Goal: Task Accomplishment & Management: Manage account settings

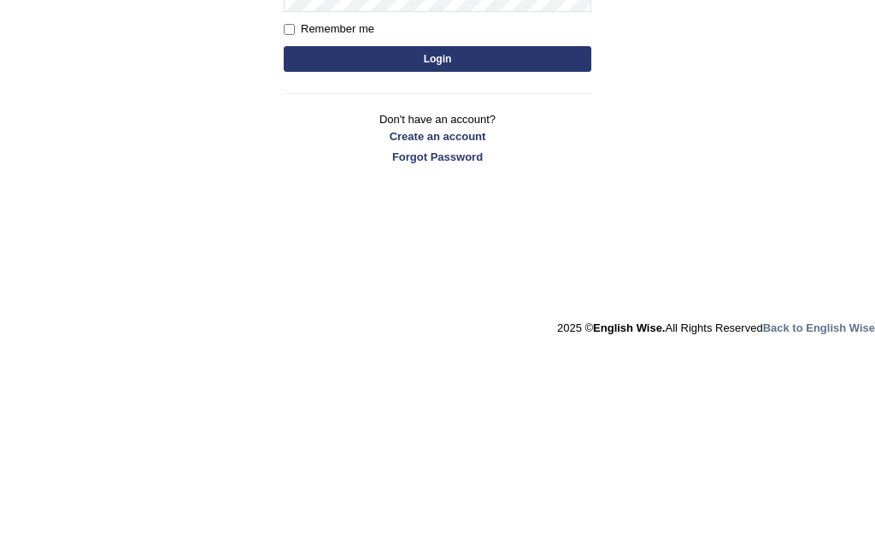
type input "Devchaudhary"
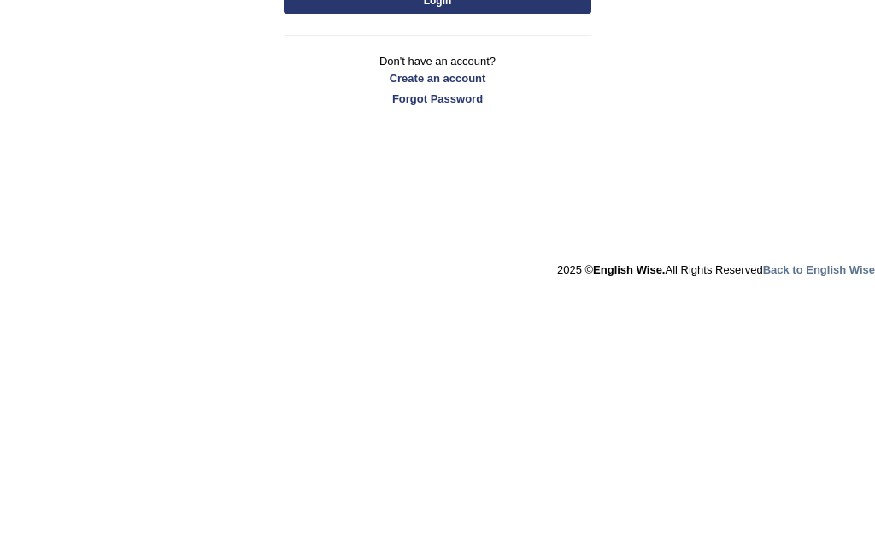
click at [426, 248] on button "Login" at bounding box center [438, 261] width 308 height 26
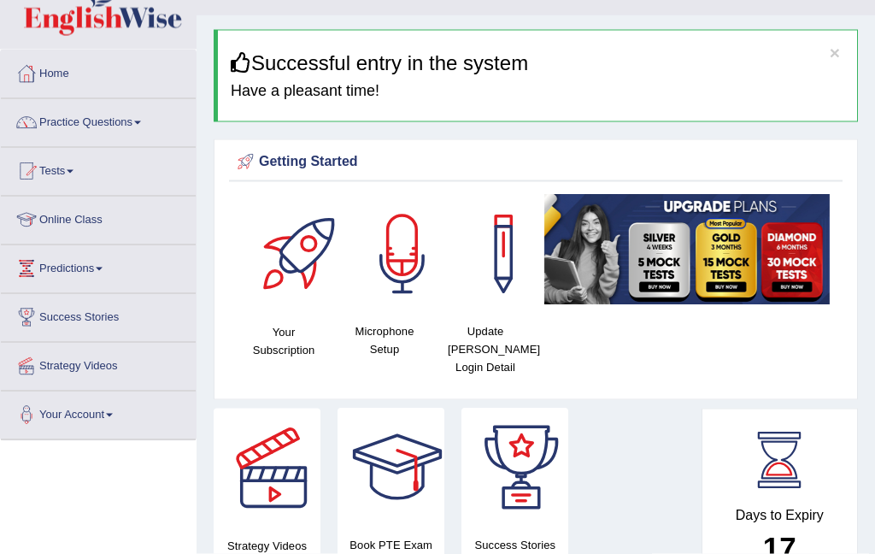
scroll to position [35, 0]
click at [389, 310] on div at bounding box center [403, 254] width 120 height 120
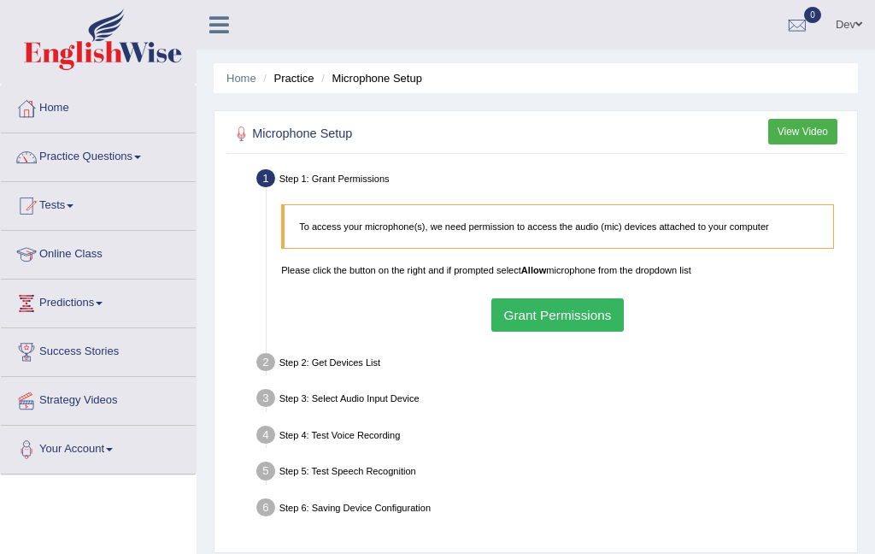
click at [597, 327] on button "Grant Permissions" at bounding box center [558, 314] width 133 height 33
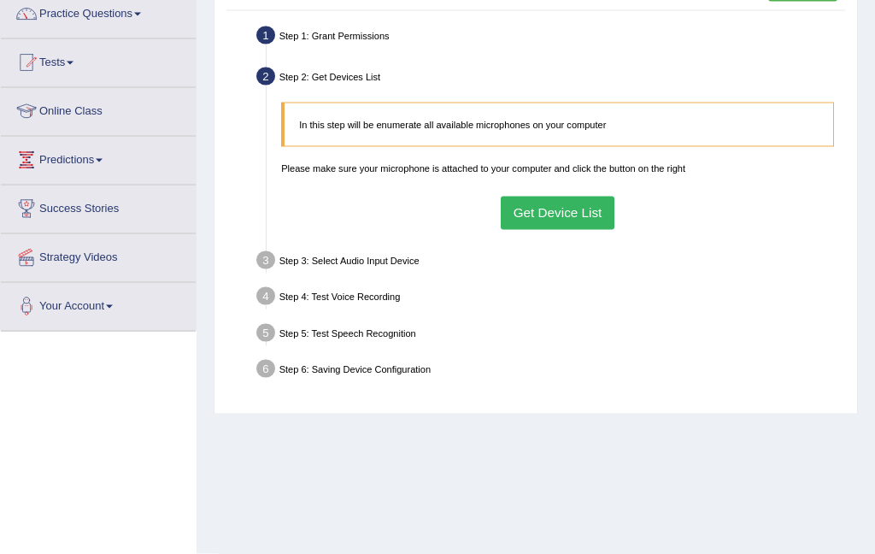
scroll to position [145, 0]
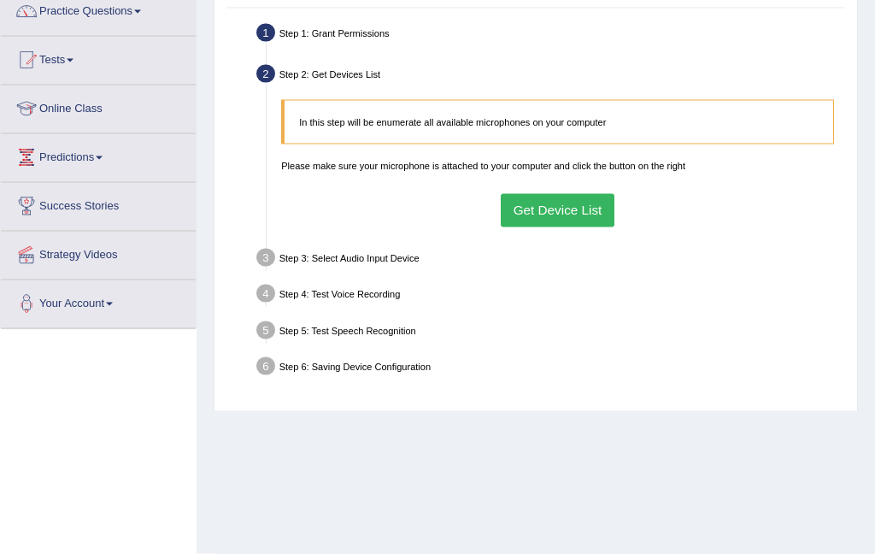
click at [594, 221] on button "Get Device List" at bounding box center [558, 210] width 114 height 33
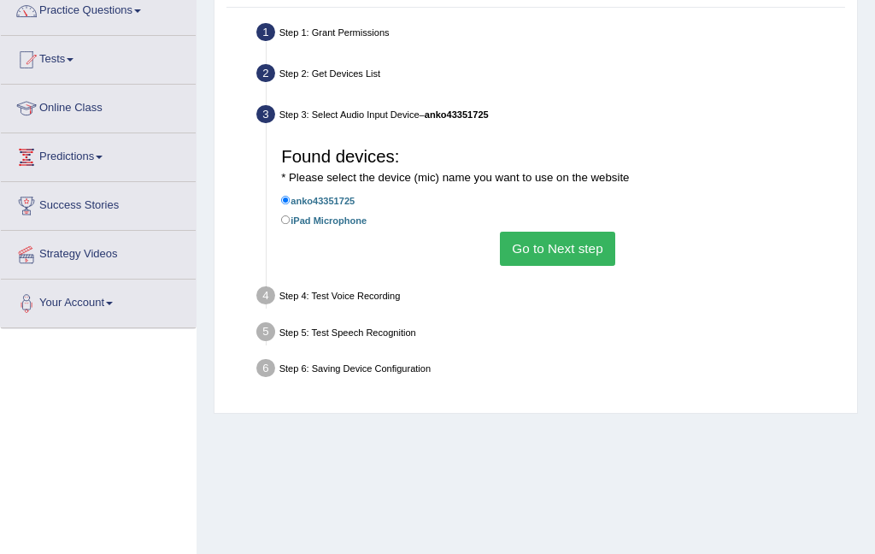
click at [592, 265] on button "Go to Next step" at bounding box center [557, 248] width 115 height 33
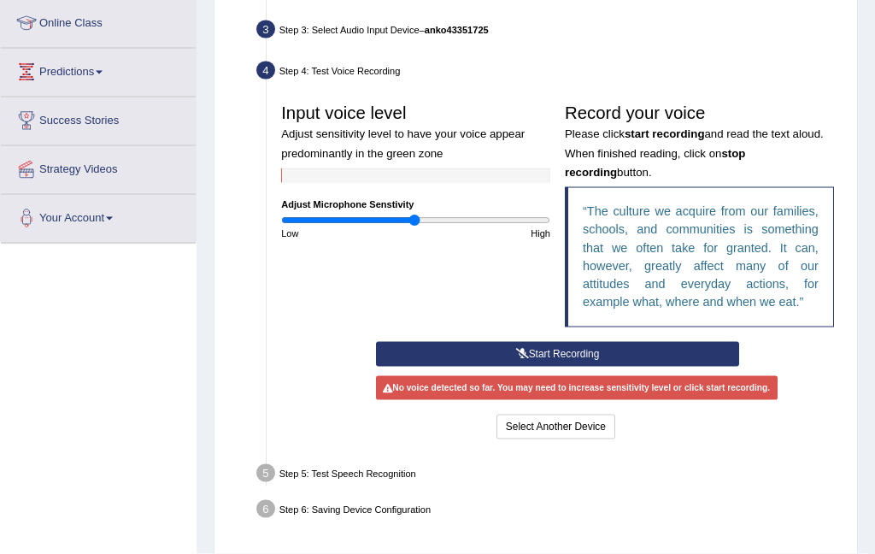
scroll to position [232, 0]
type input "1.24"
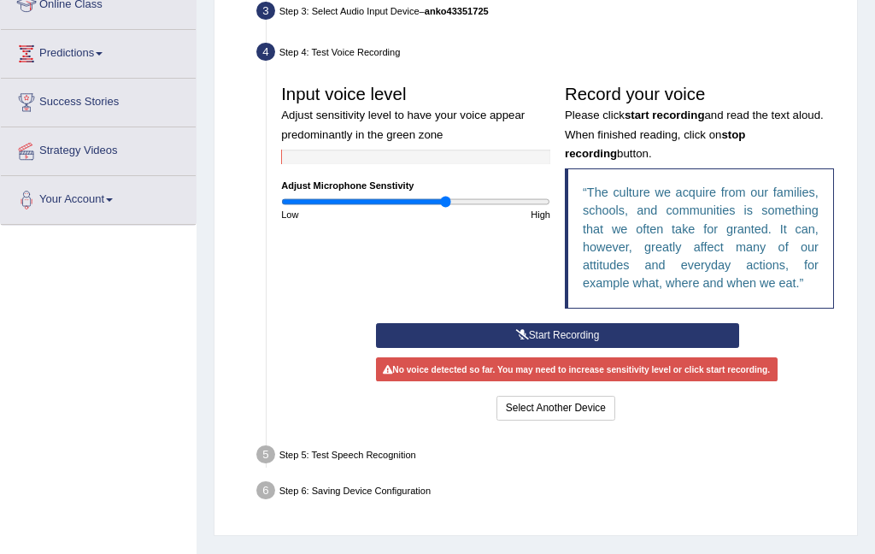
scroll to position [312, 0]
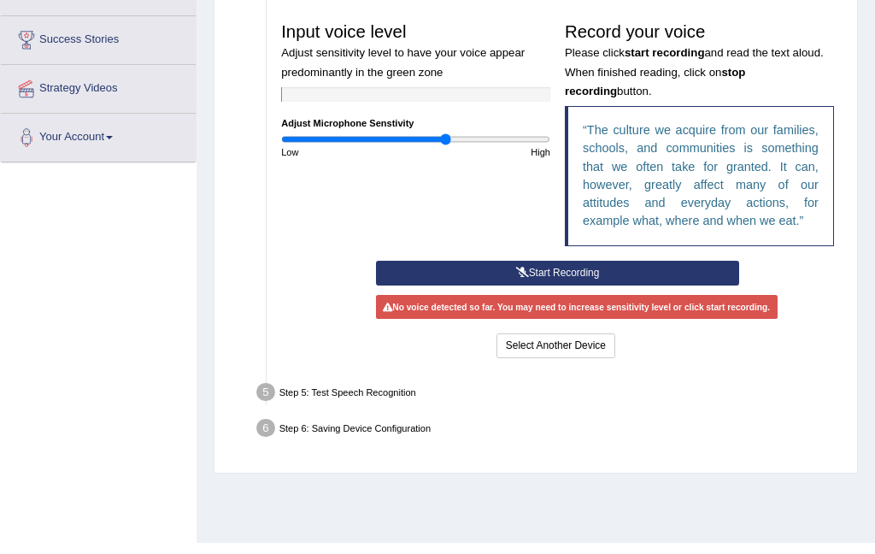
click at [615, 286] on button "Start Recording" at bounding box center [557, 273] width 363 height 25
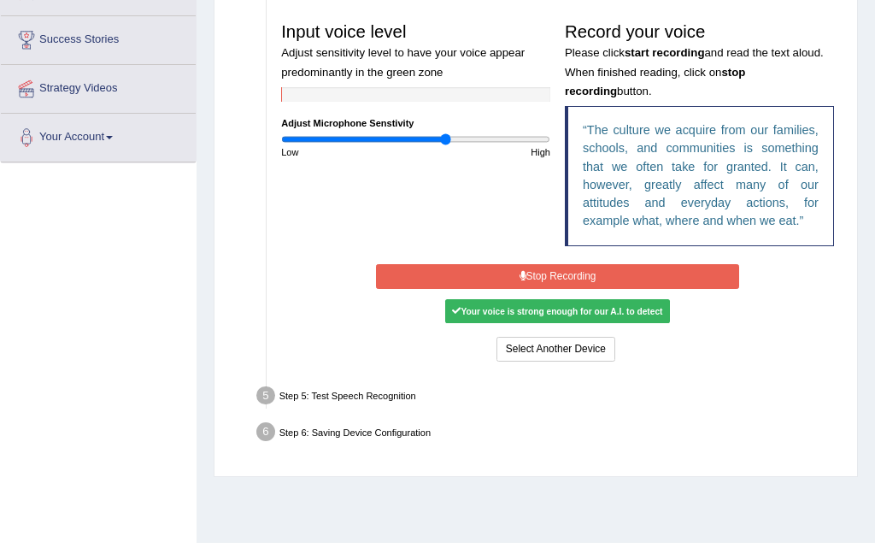
click at [592, 289] on button "Stop Recording" at bounding box center [557, 276] width 363 height 25
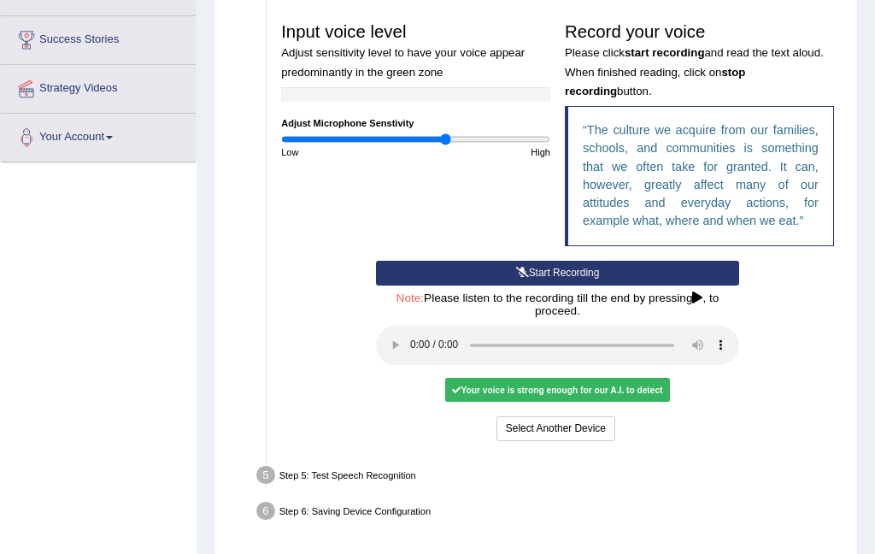
click at [415, 365] on audio at bounding box center [557, 345] width 363 height 39
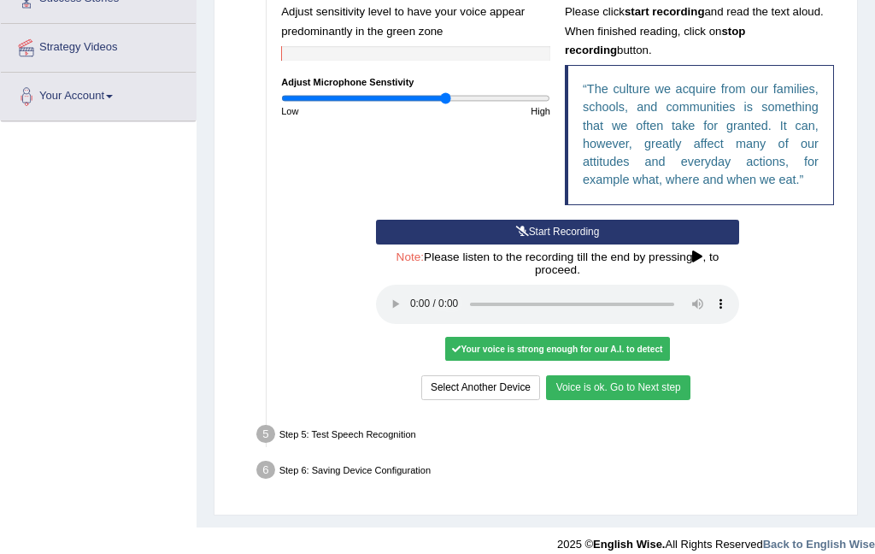
scroll to position [381, 0]
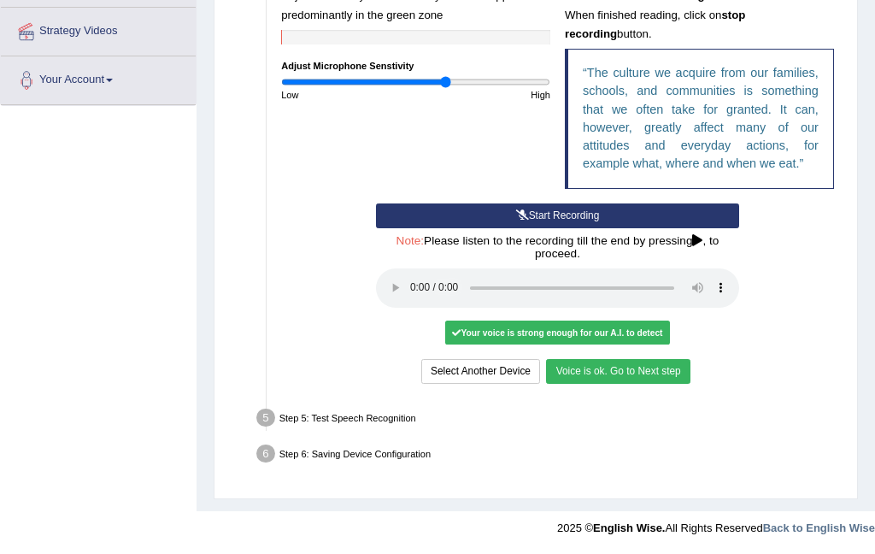
click at [664, 384] on button "Voice is ok. Go to Next step" at bounding box center [618, 371] width 144 height 25
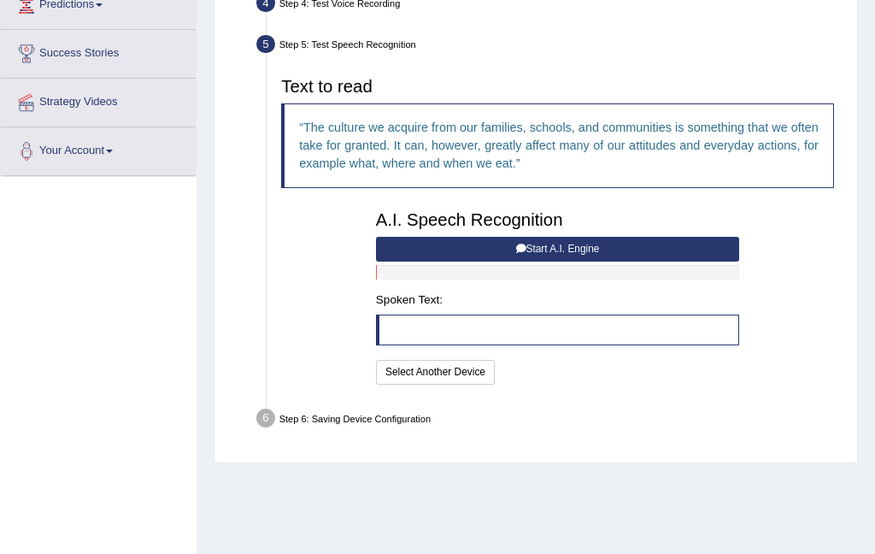
scroll to position [275, 0]
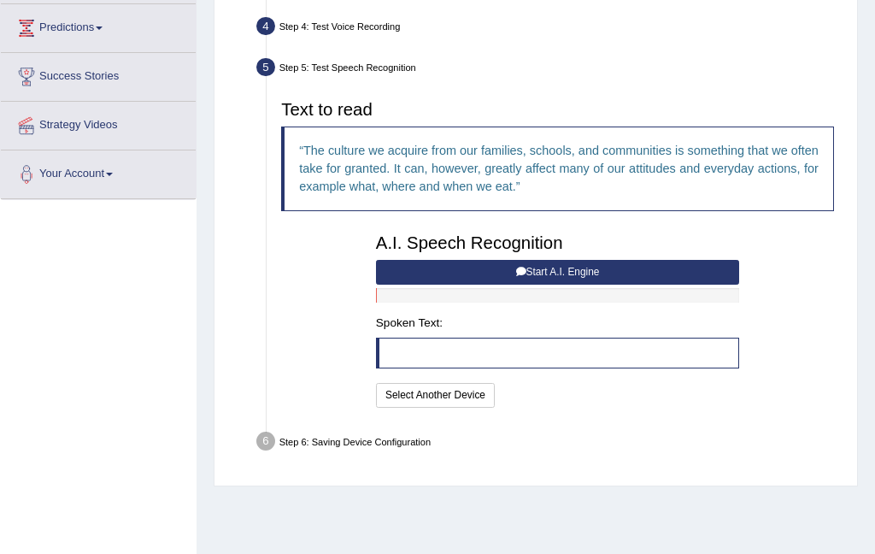
click at [590, 285] on button "Start A.I. Engine" at bounding box center [557, 272] width 363 height 25
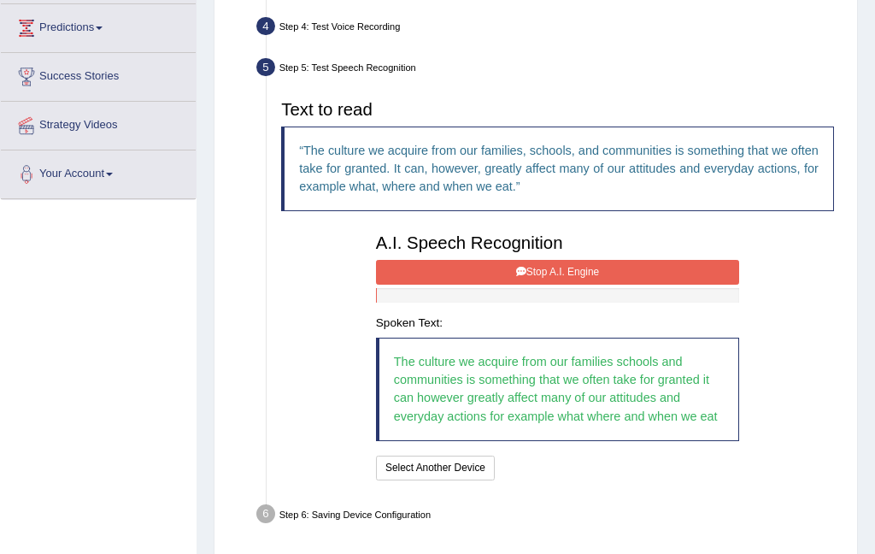
click at [610, 285] on button "Stop A.I. Engine" at bounding box center [557, 272] width 363 height 25
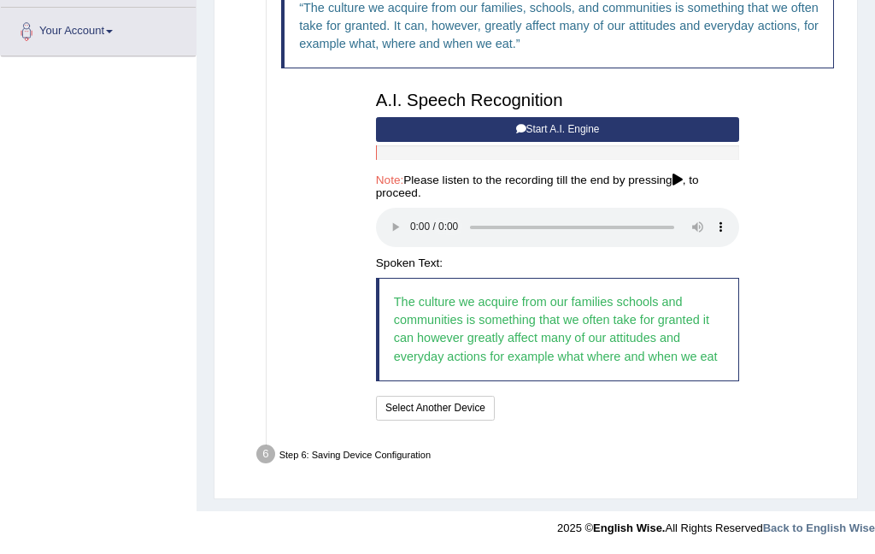
scroll to position [433, 0]
click at [415, 247] on audio at bounding box center [557, 227] width 363 height 39
click at [653, 421] on button "Speech is ok. Go to Last step" at bounding box center [577, 408] width 152 height 25
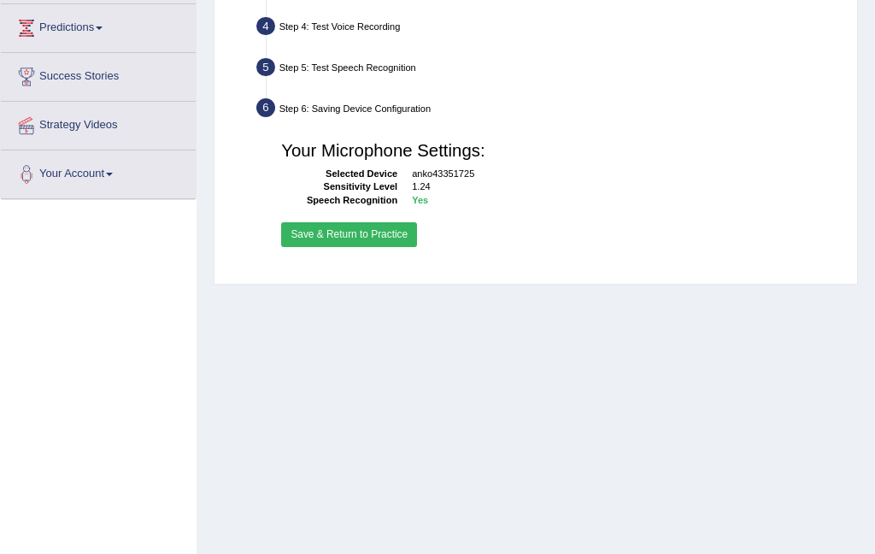
click at [413, 247] on button "Save & Return to Practice" at bounding box center [349, 234] width 136 height 25
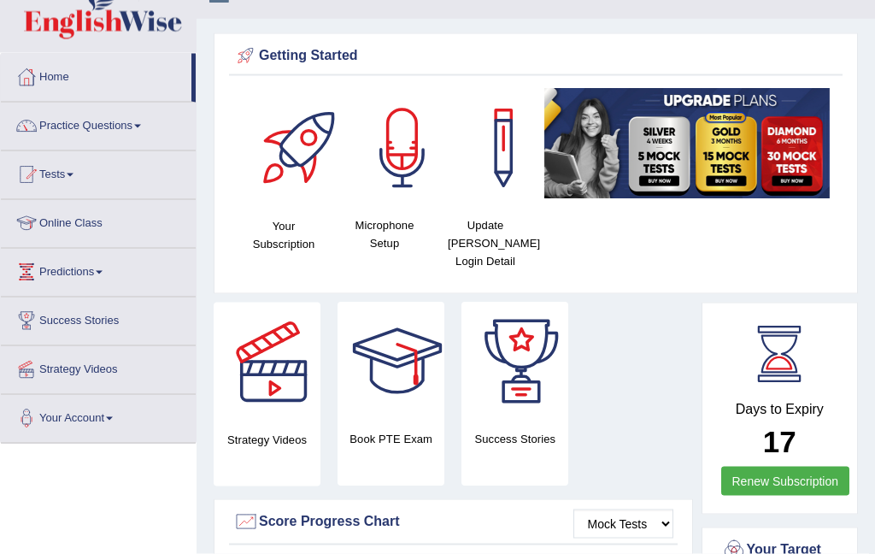
scroll to position [32, 0]
click at [126, 121] on link "Practice Questions" at bounding box center [98, 123] width 195 height 43
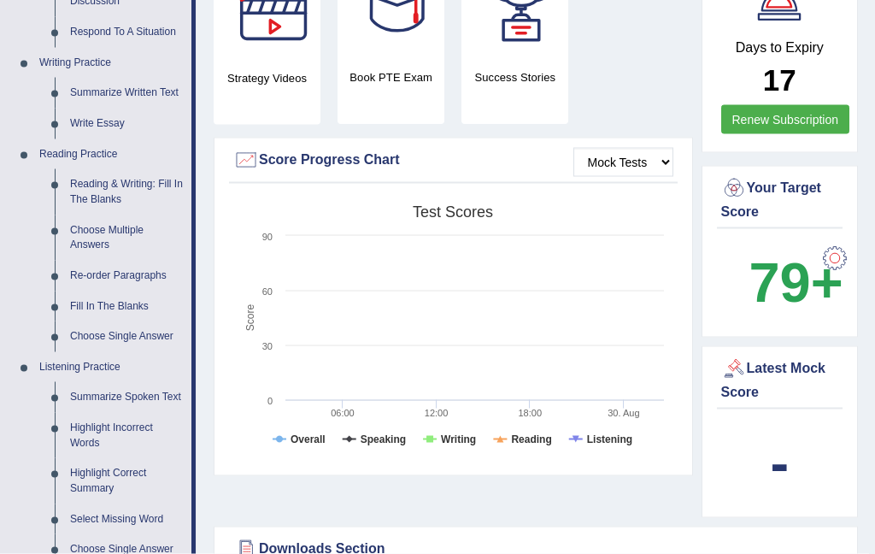
scroll to position [463, 0]
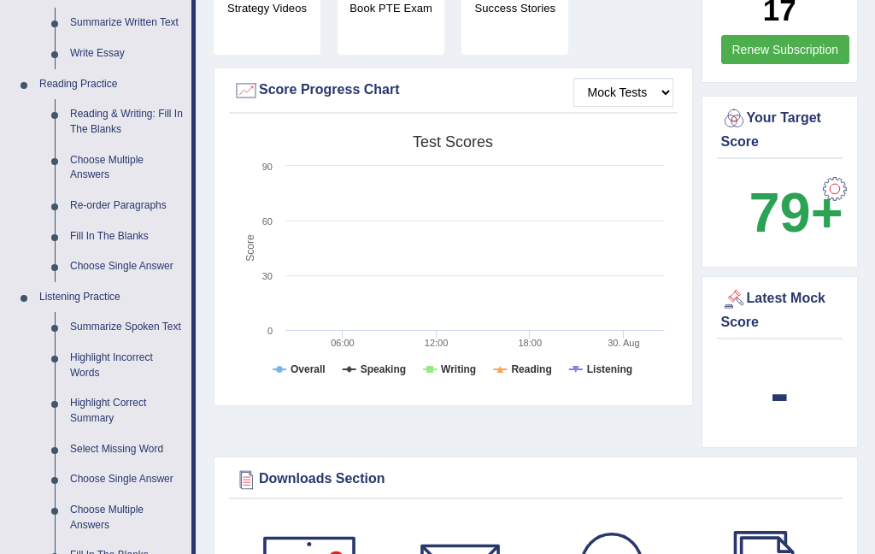
click at [82, 363] on div at bounding box center [437, 277] width 875 height 554
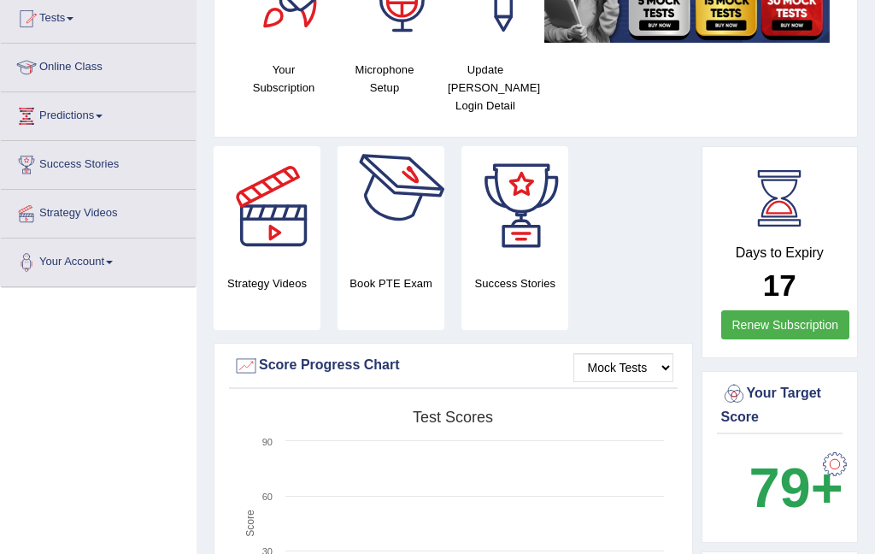
scroll to position [0, 0]
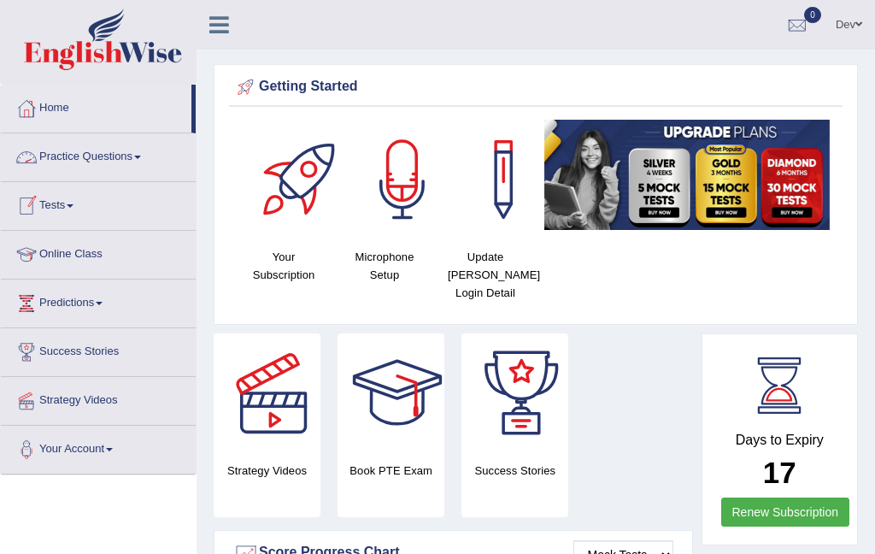
click at [127, 162] on link "Practice Questions" at bounding box center [98, 154] width 195 height 43
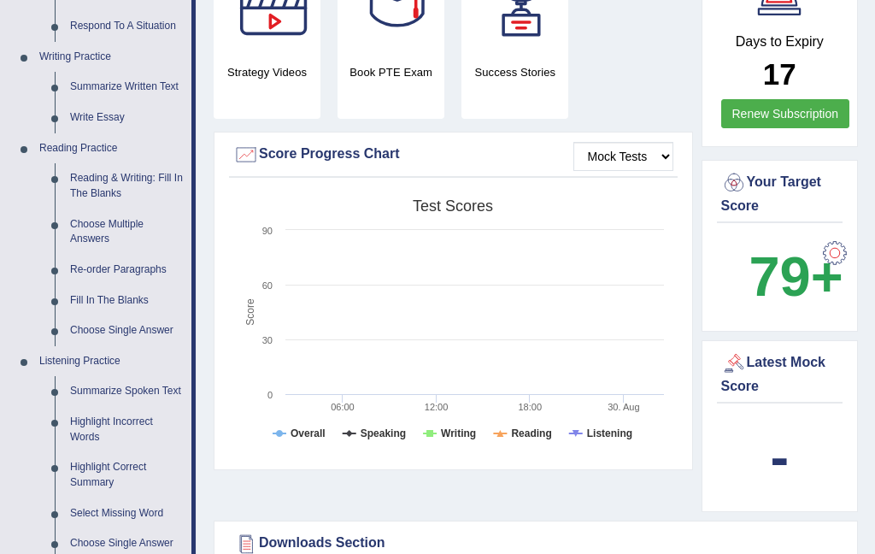
scroll to position [404, 0]
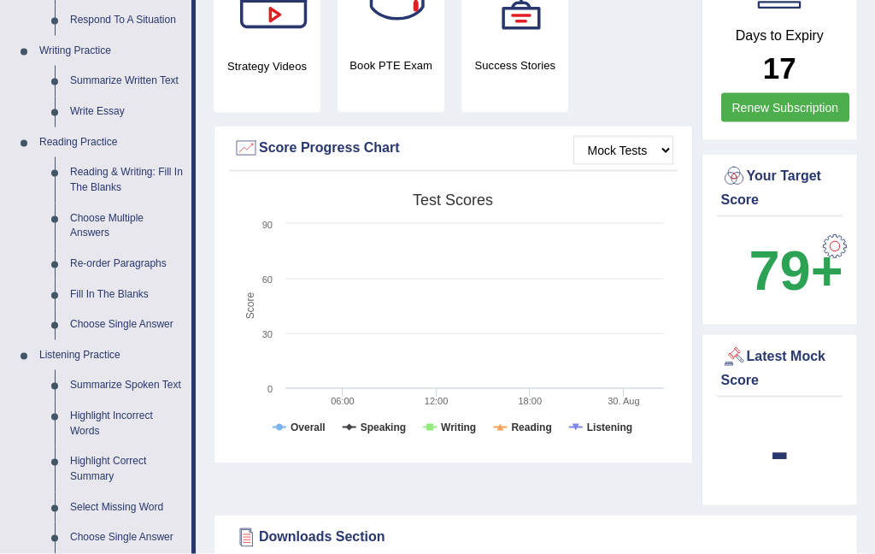
click at [89, 424] on div at bounding box center [437, 277] width 875 height 554
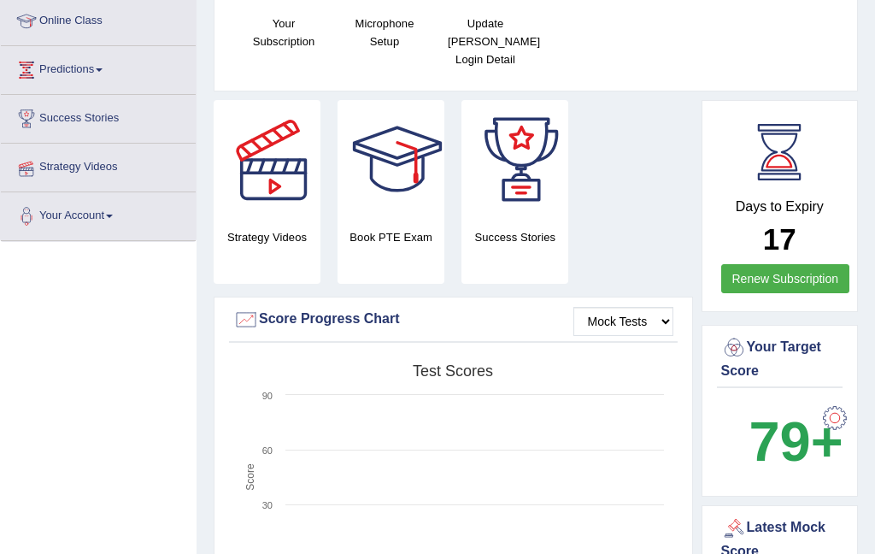
scroll to position [0, 0]
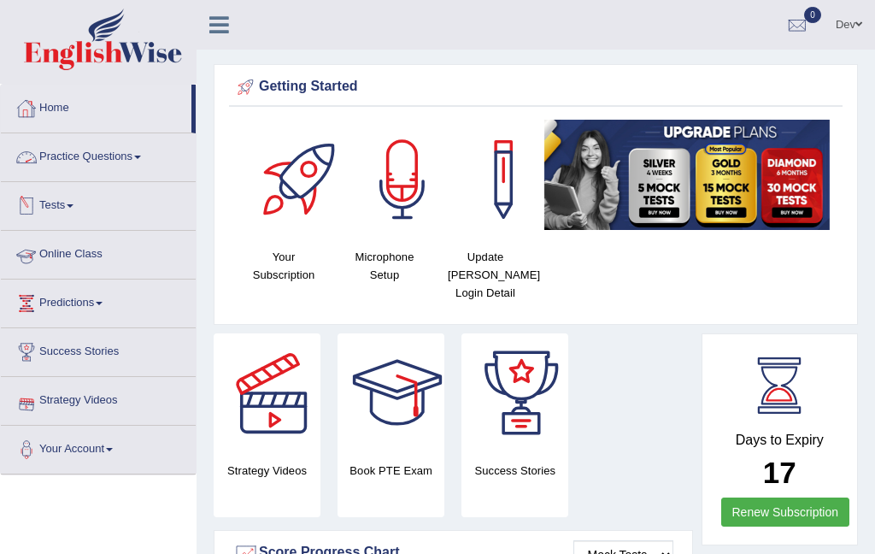
click at [116, 162] on link "Practice Questions" at bounding box center [98, 154] width 195 height 43
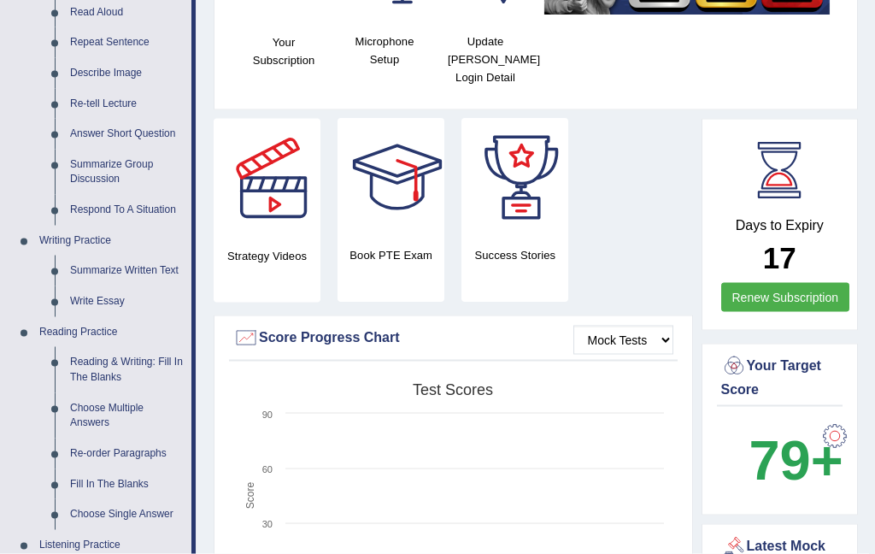
scroll to position [282, 0]
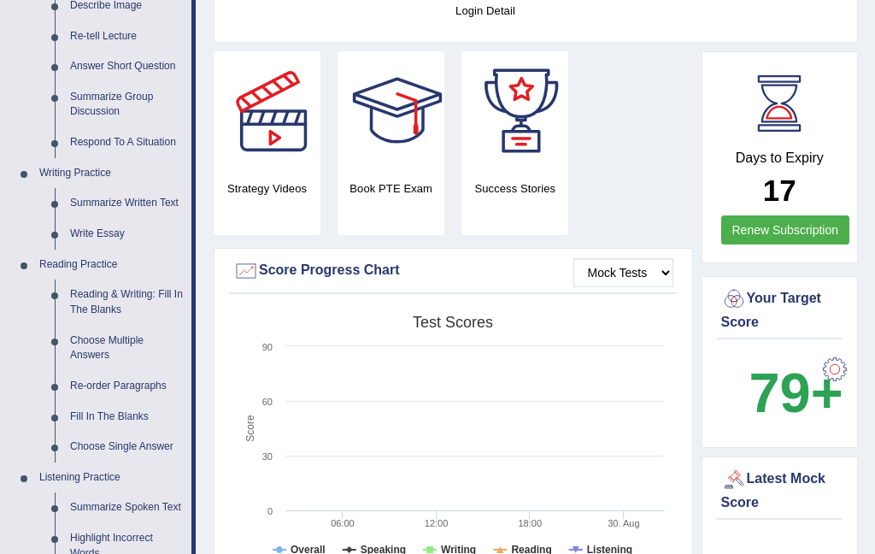
click at [91, 551] on div at bounding box center [437, 277] width 875 height 554
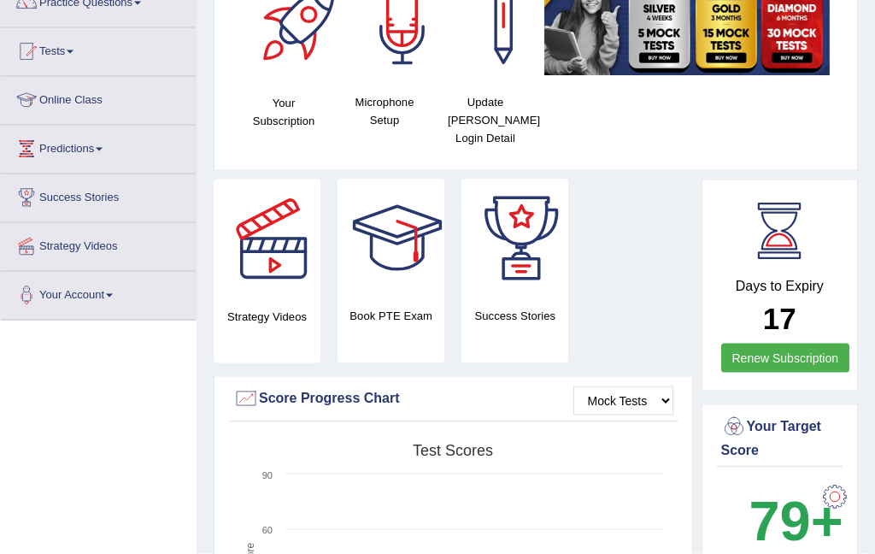
scroll to position [0, 0]
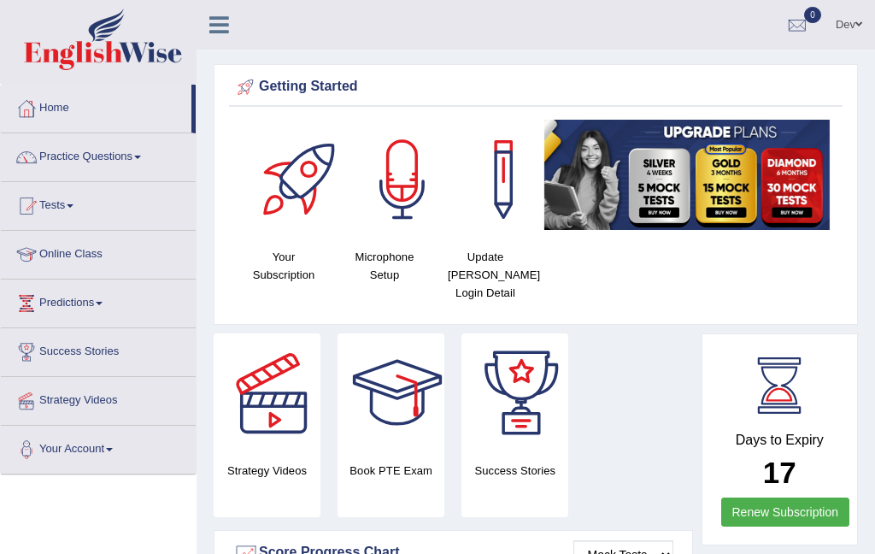
click at [131, 156] on link "Practice Questions" at bounding box center [98, 154] width 195 height 43
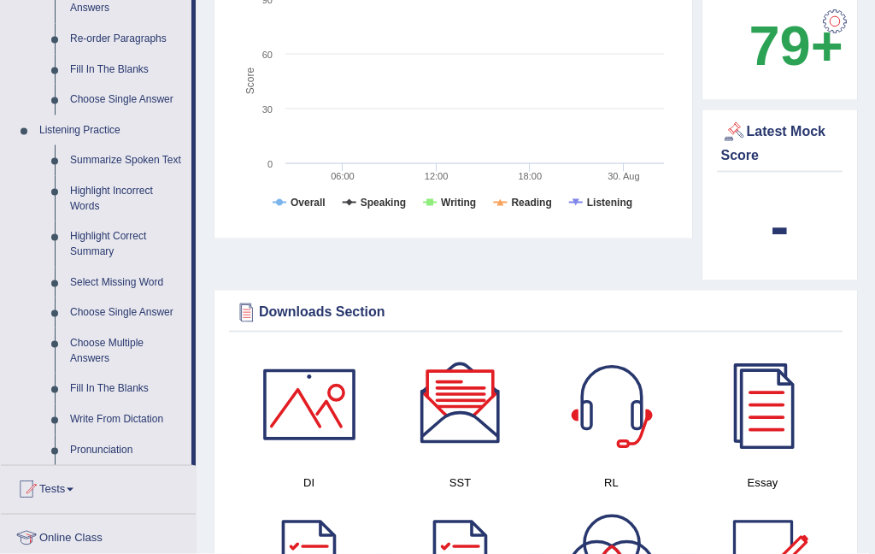
scroll to position [643, 0]
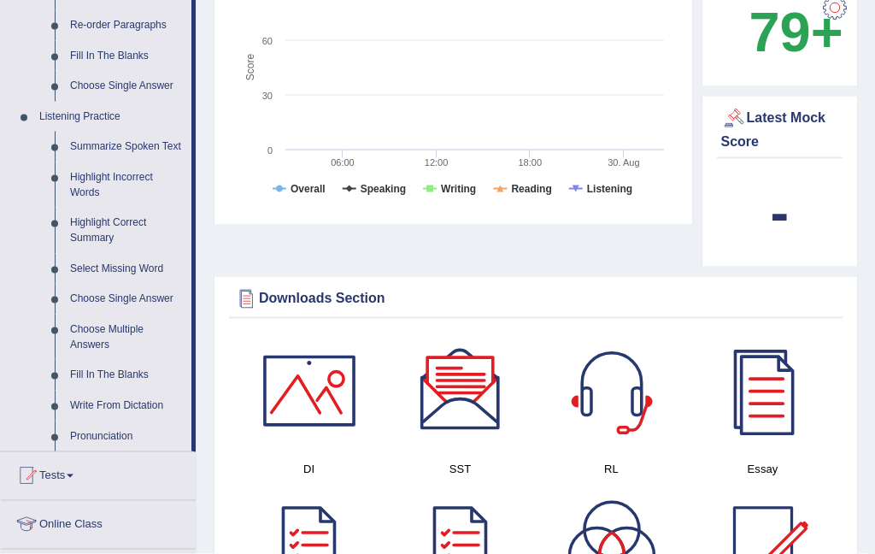
click at [85, 190] on div at bounding box center [437, 277] width 875 height 554
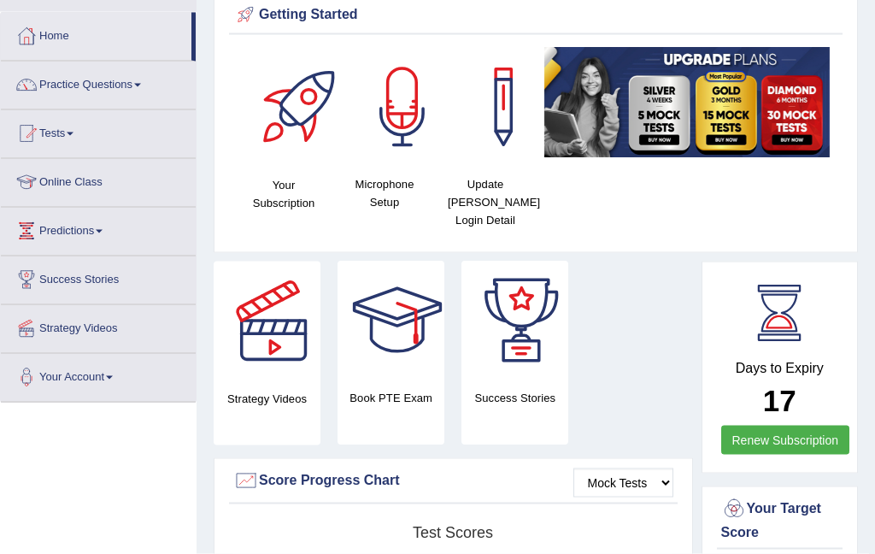
scroll to position [0, 0]
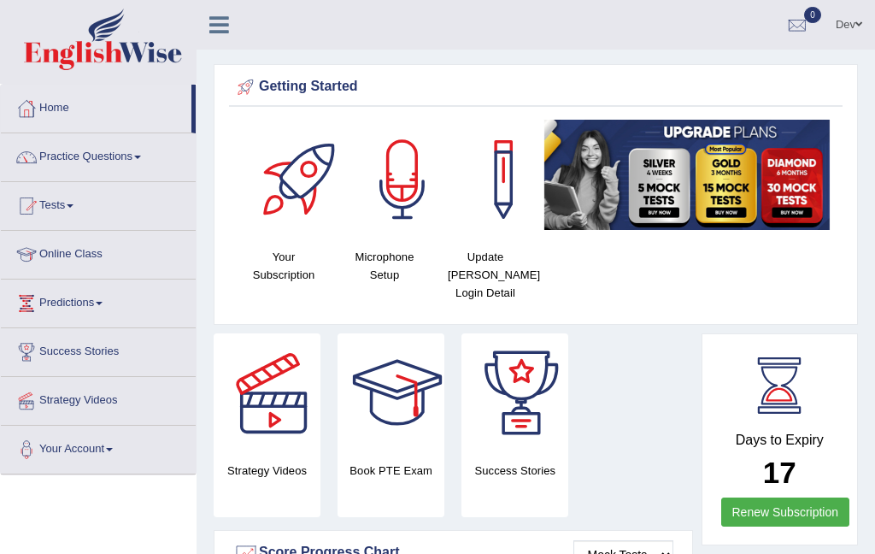
click at [138, 157] on link "Practice Questions" at bounding box center [98, 154] width 195 height 43
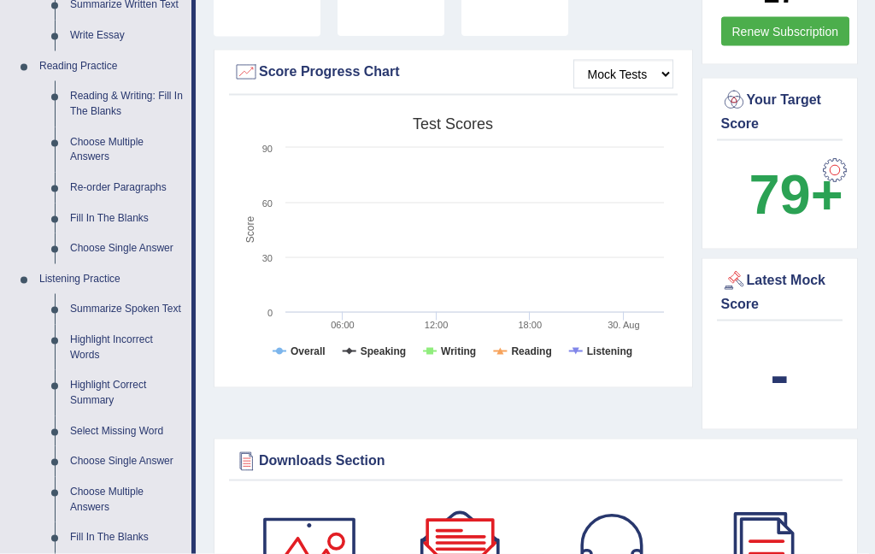
scroll to position [483, 0]
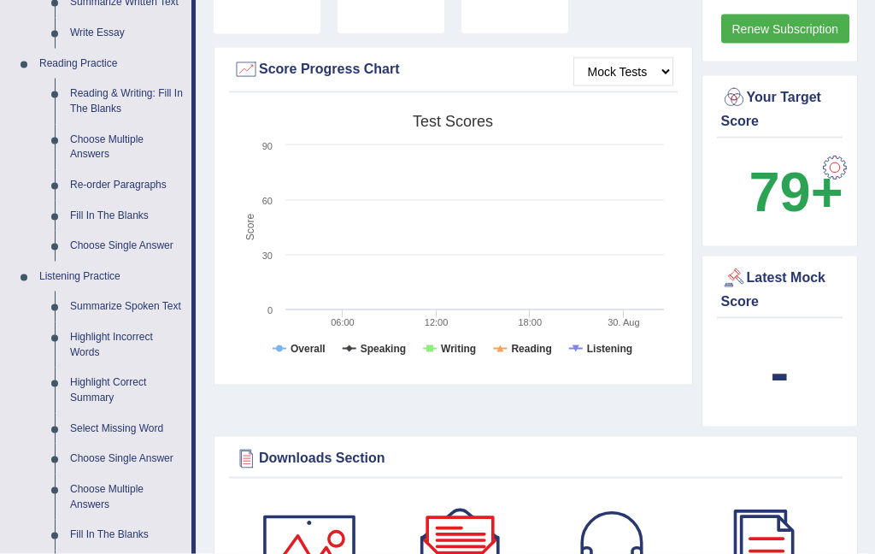
click at [56, 341] on div at bounding box center [437, 277] width 875 height 554
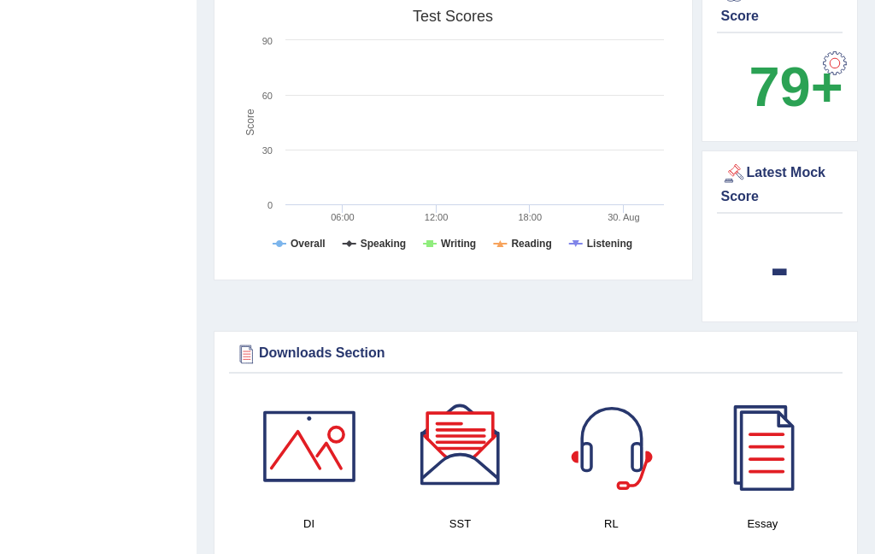
scroll to position [0, 0]
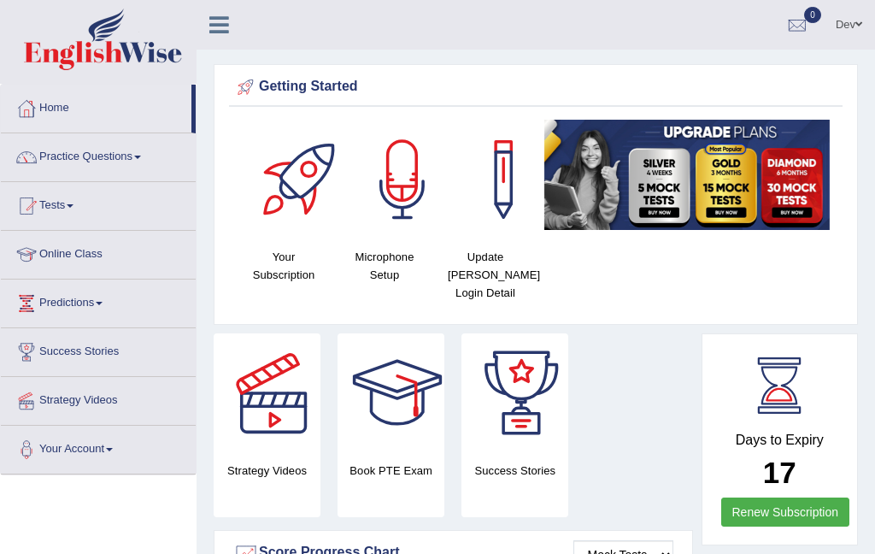
click at [220, 35] on icon at bounding box center [219, 25] width 20 height 22
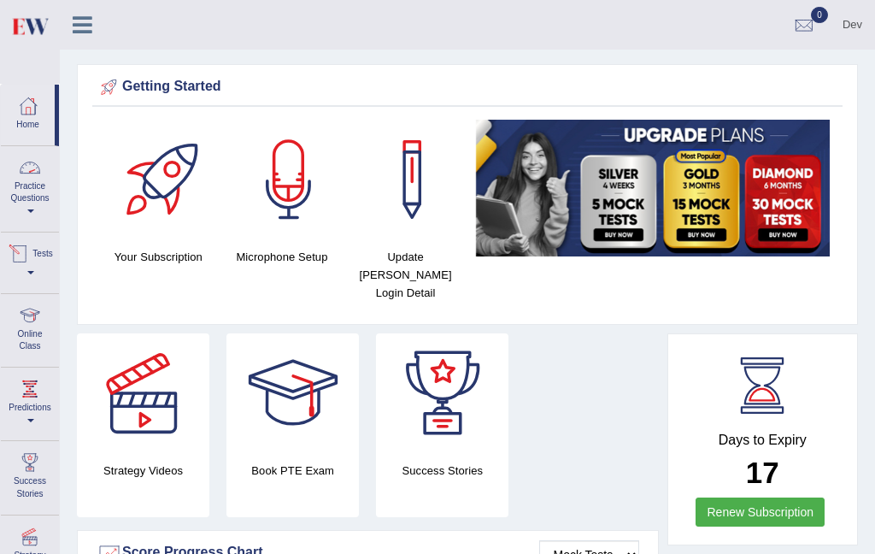
click at [29, 211] on link "Practice Questions" at bounding box center [30, 186] width 58 height 80
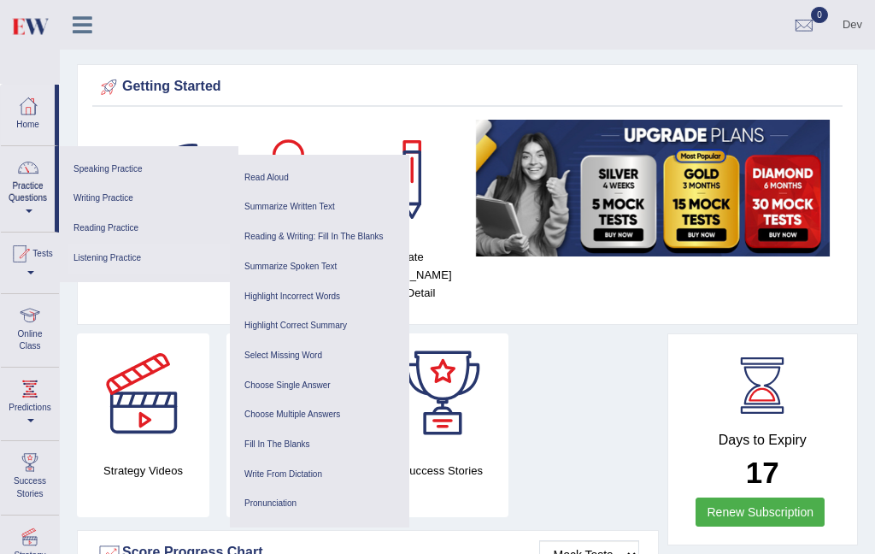
click at [131, 256] on link "Listening Practice" at bounding box center [149, 259] width 162 height 30
click at [286, 297] on link "Highlight Incorrect Words" at bounding box center [320, 297] width 162 height 30
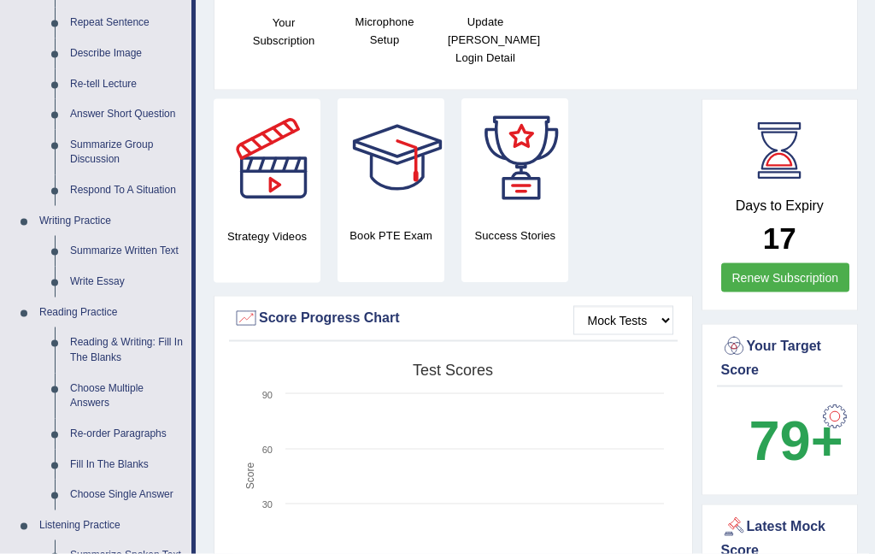
scroll to position [449, 0]
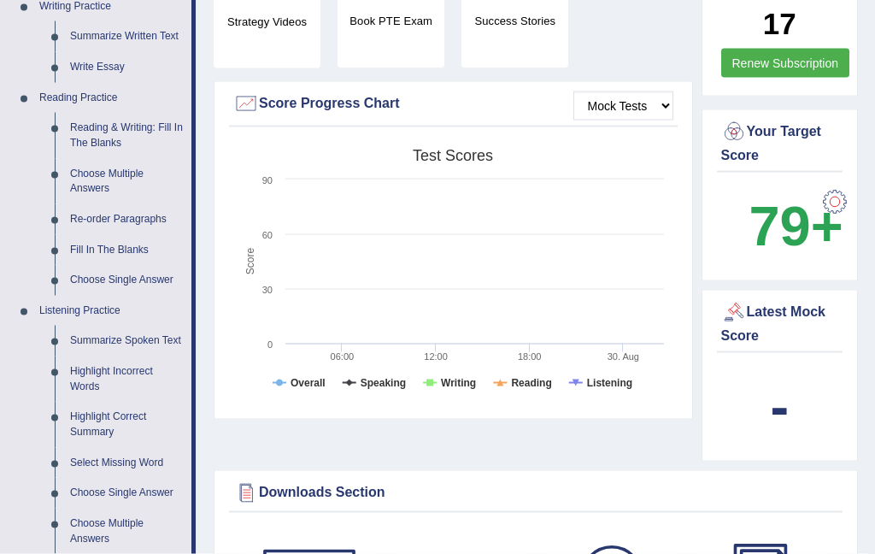
click at [91, 380] on div at bounding box center [437, 277] width 875 height 554
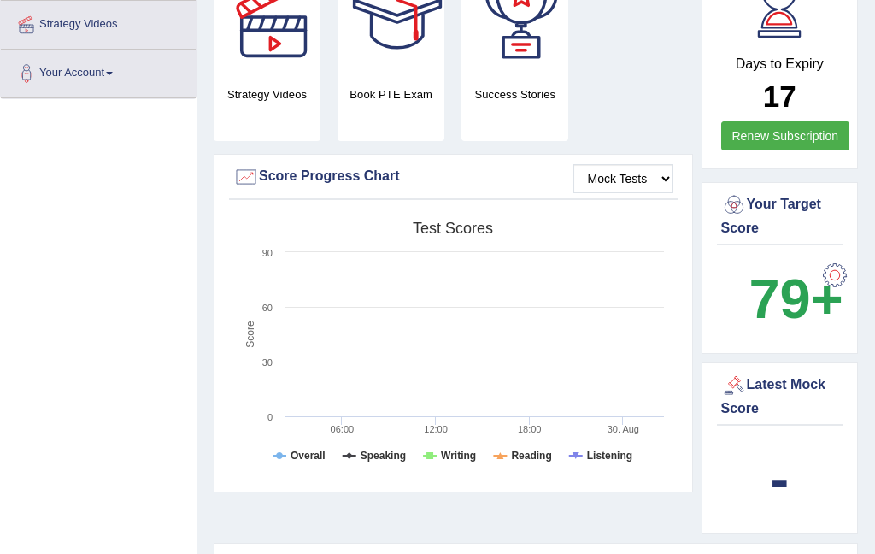
scroll to position [0, 0]
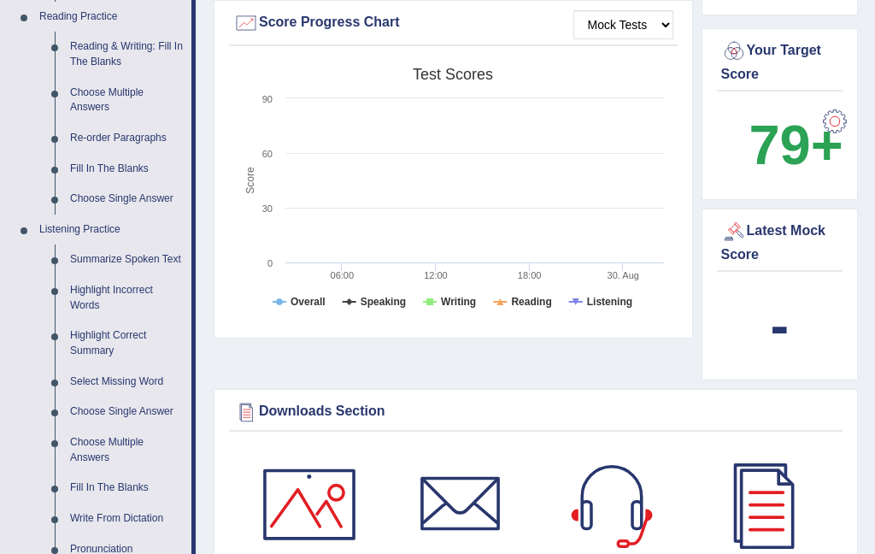
scroll to position [575, 0]
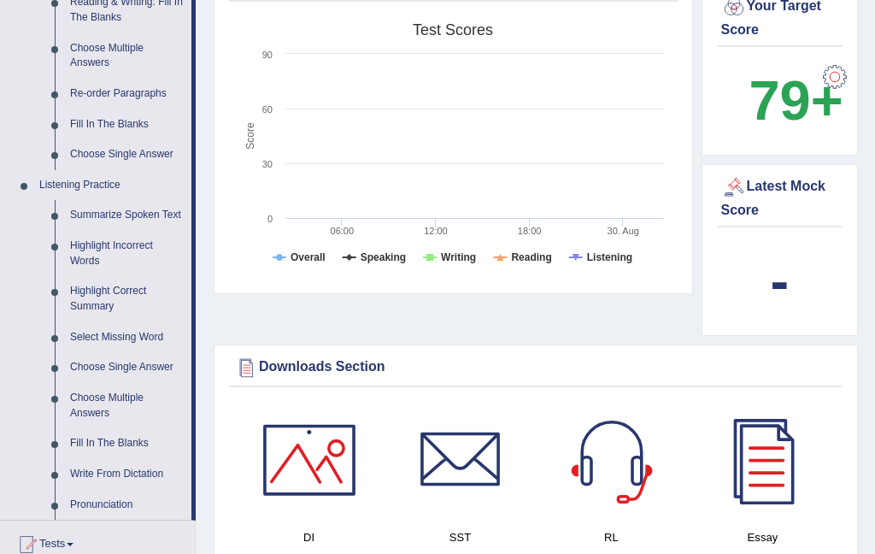
click at [99, 249] on div at bounding box center [437, 277] width 875 height 554
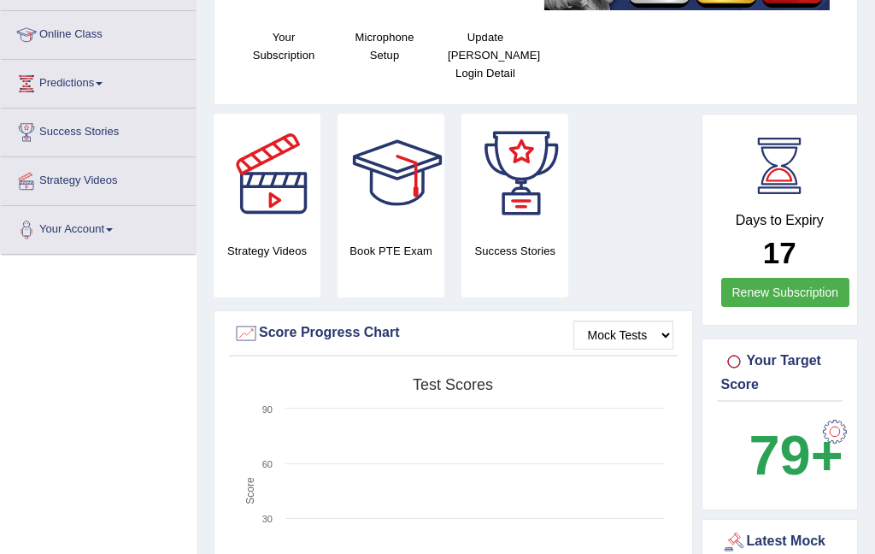
scroll to position [0, 0]
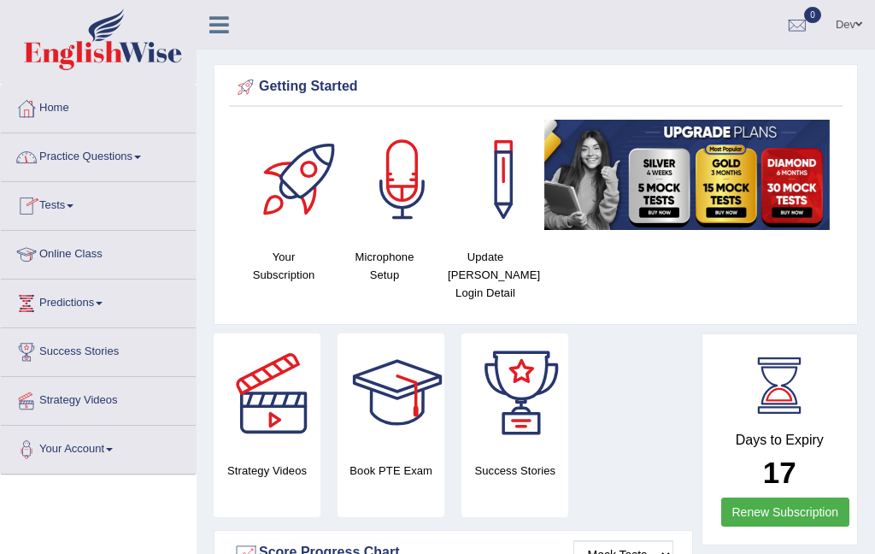
click at [218, 35] on icon at bounding box center [219, 25] width 20 height 22
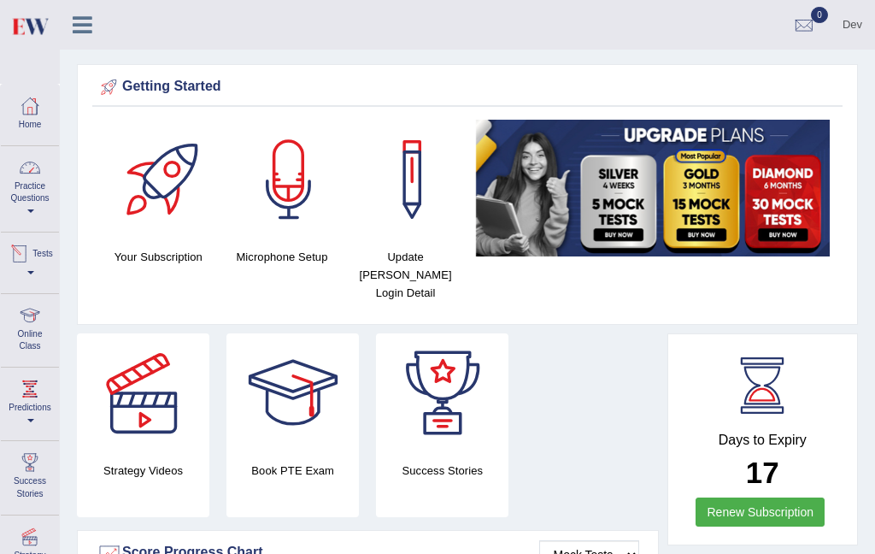
click at [35, 202] on link "Practice Questions" at bounding box center [30, 186] width 58 height 80
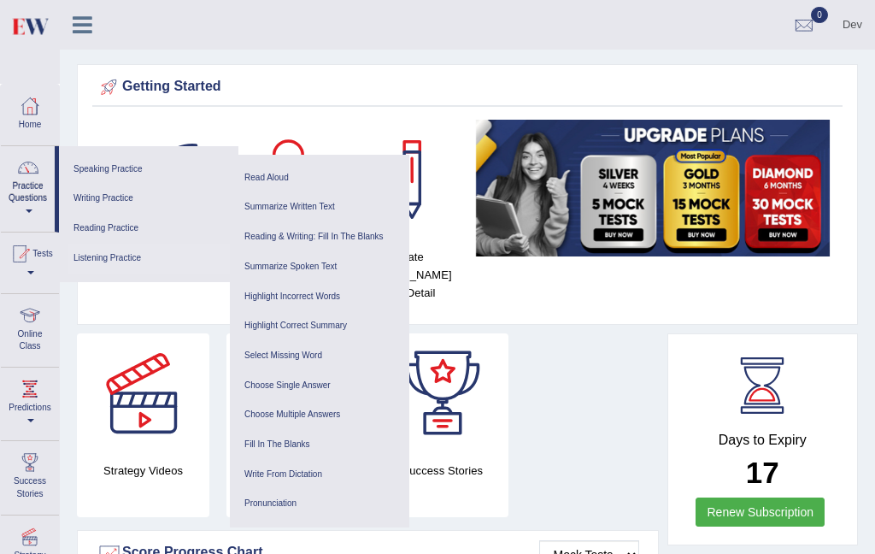
click at [125, 254] on link "Listening Practice" at bounding box center [149, 259] width 162 height 30
click at [304, 295] on link "Highlight Incorrect Words" at bounding box center [320, 297] width 162 height 30
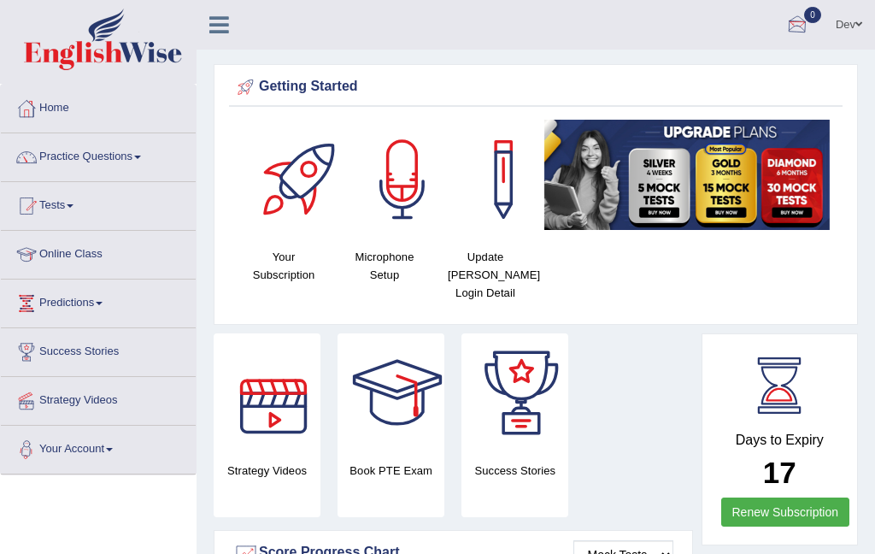
click at [803, 21] on div at bounding box center [798, 26] width 26 height 26
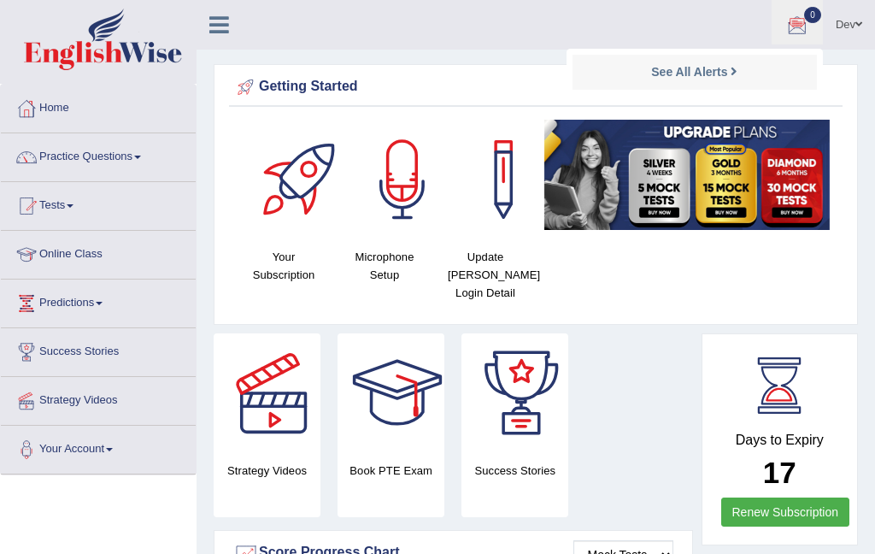
click at [863, 24] on link "Dev" at bounding box center [849, 22] width 52 height 44
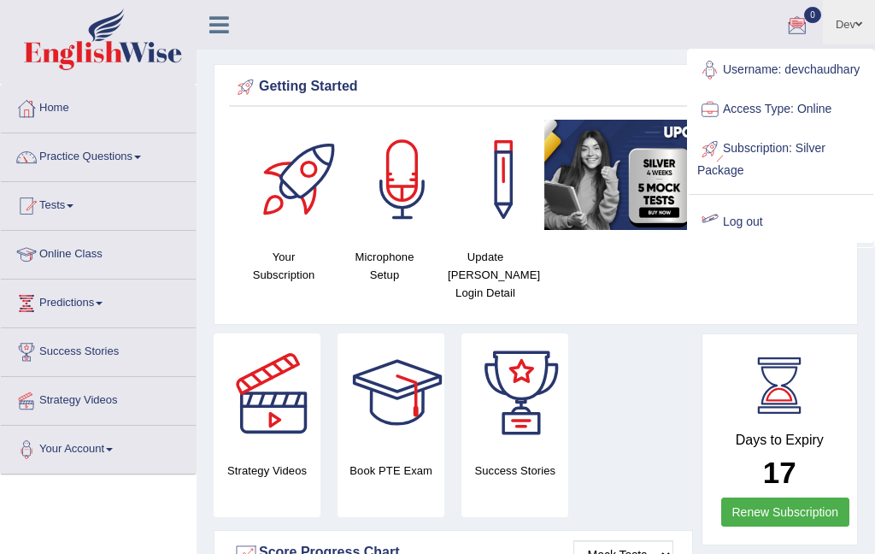
click at [743, 242] on link "Log out" at bounding box center [781, 222] width 185 height 39
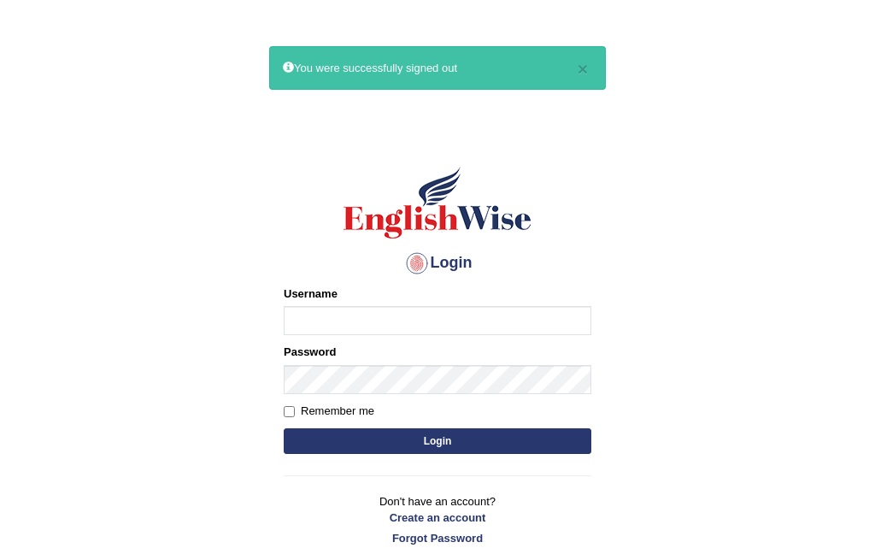
click at [393, 321] on input "Username" at bounding box center [438, 320] width 308 height 29
type input "DEVCHAUDHARY"
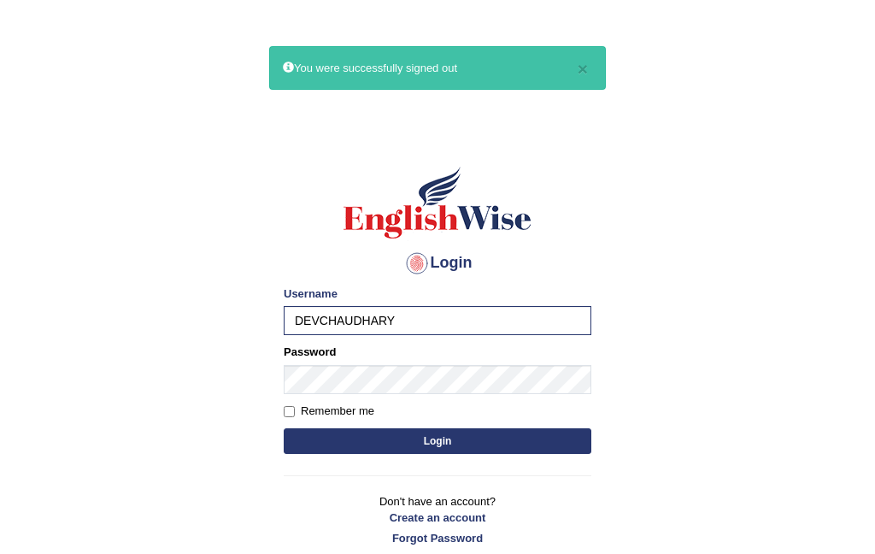
click at [286, 413] on input "Remember me" at bounding box center [289, 411] width 11 height 11
checkbox input "true"
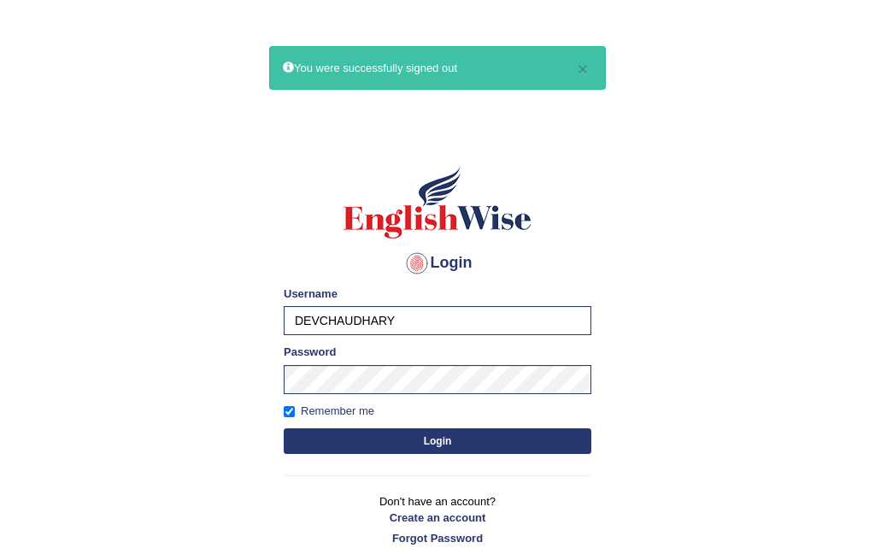
click at [369, 437] on button "Login" at bounding box center [438, 441] width 308 height 26
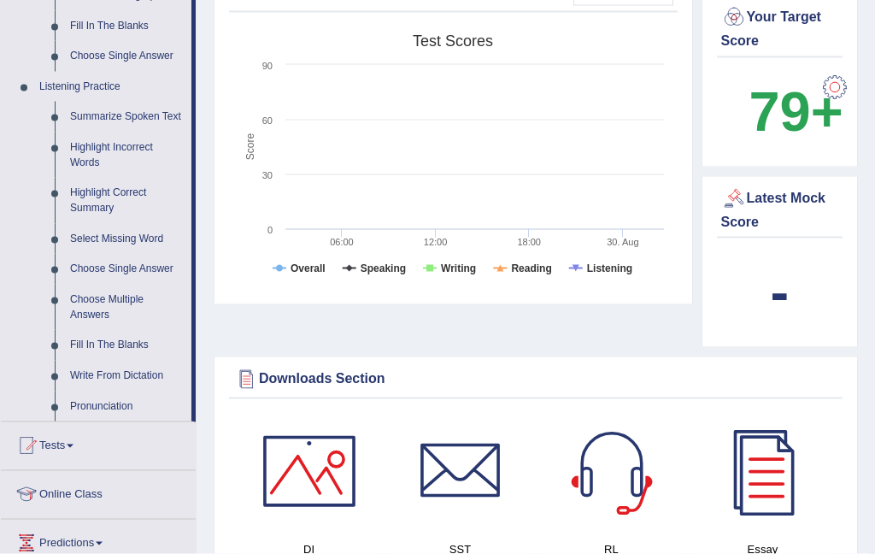
scroll to position [701, 0]
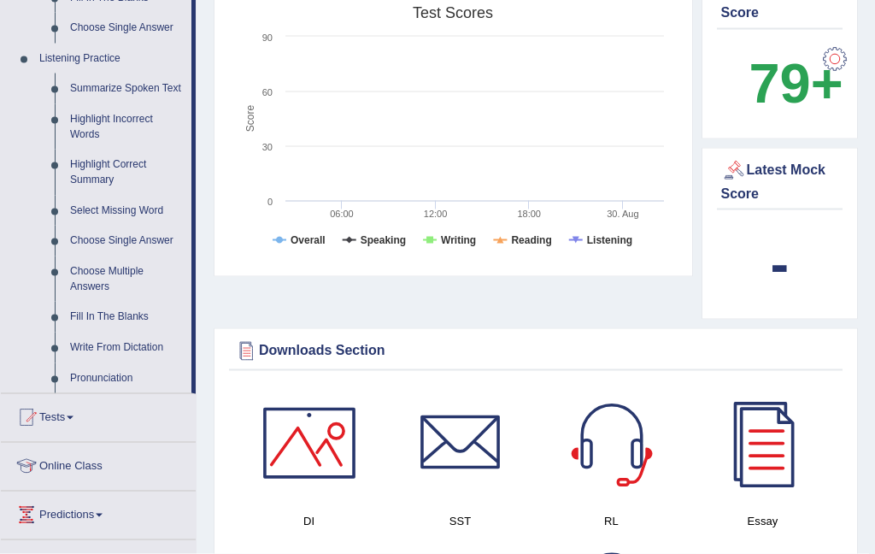
click at [109, 124] on div at bounding box center [437, 277] width 875 height 554
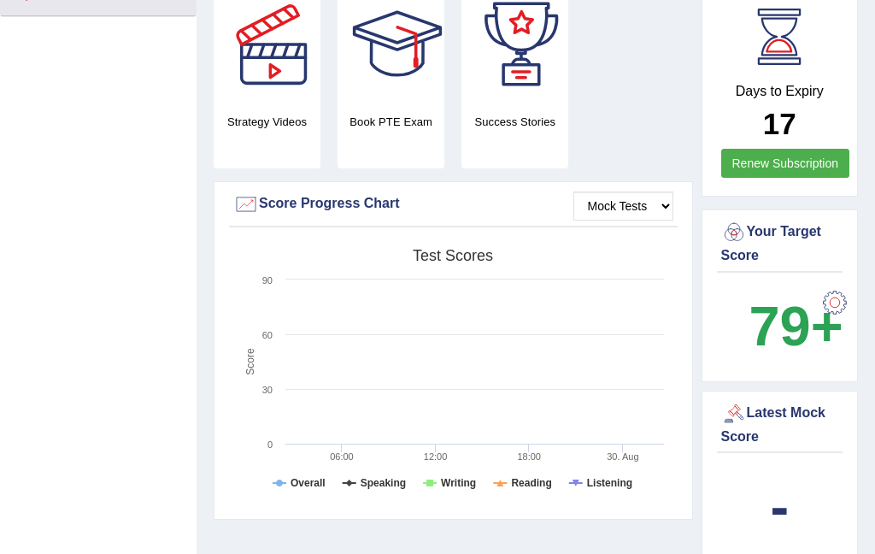
scroll to position [0, 0]
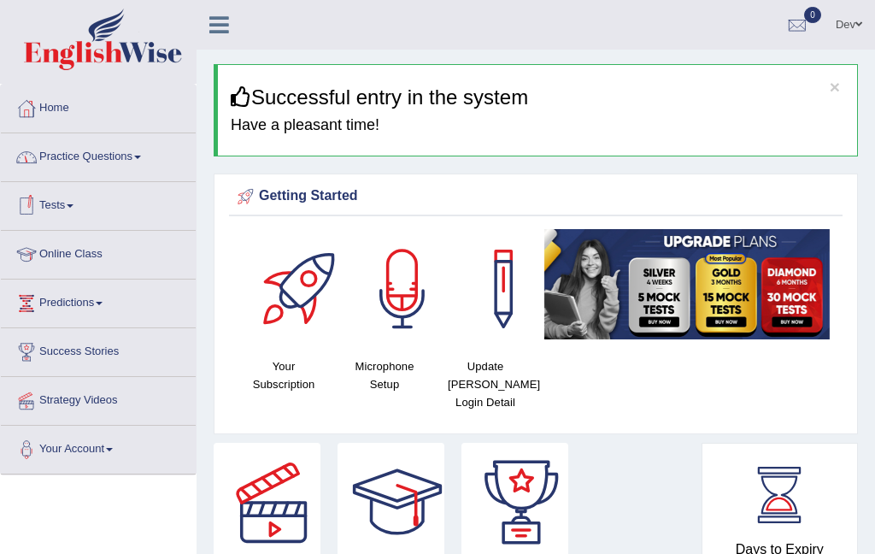
click at [76, 150] on link "Practice Questions" at bounding box center [98, 154] width 195 height 43
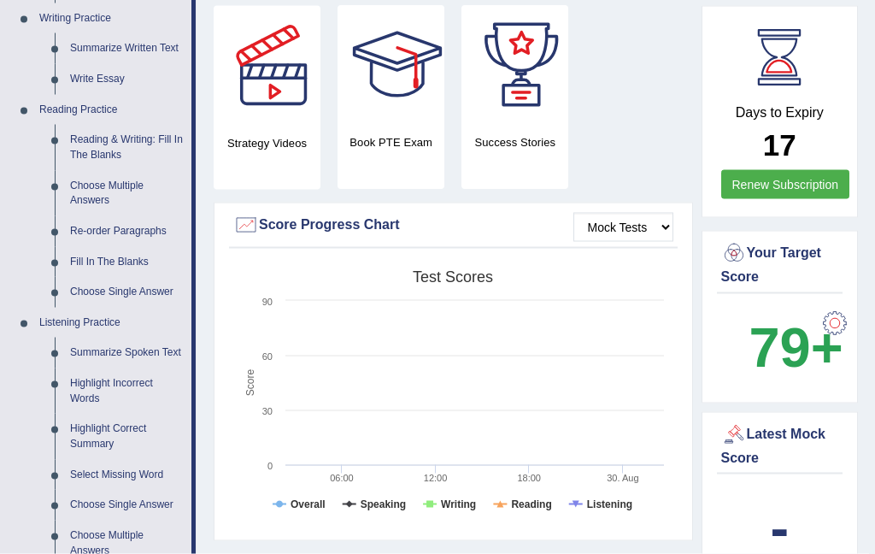
scroll to position [441, 0]
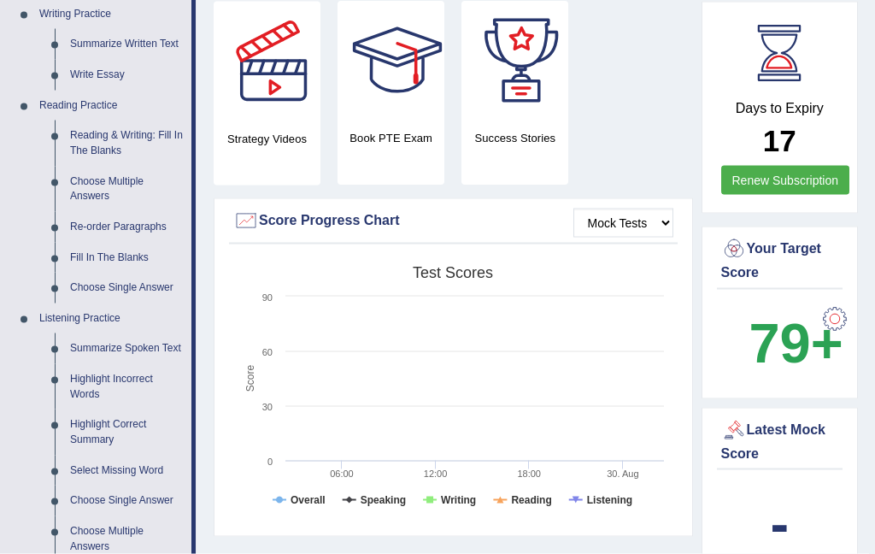
click at [91, 384] on div at bounding box center [437, 277] width 875 height 554
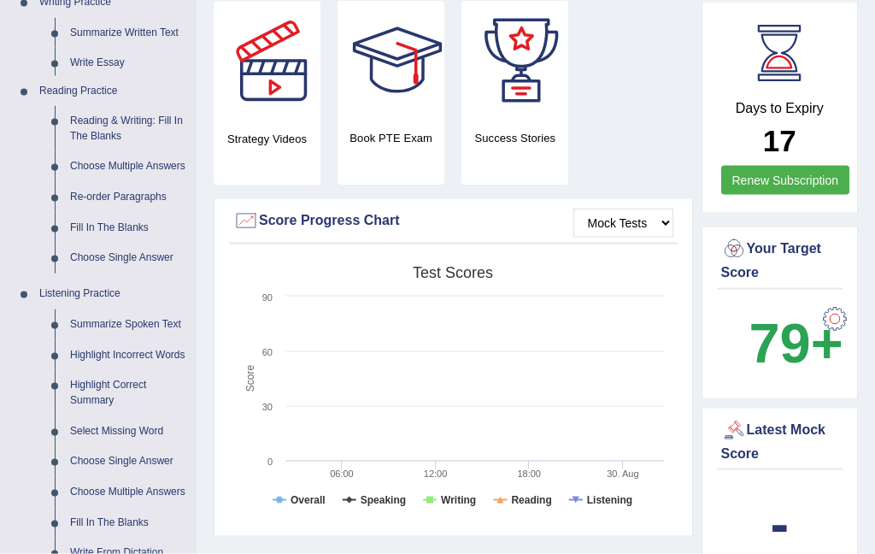
scroll to position [442, 0]
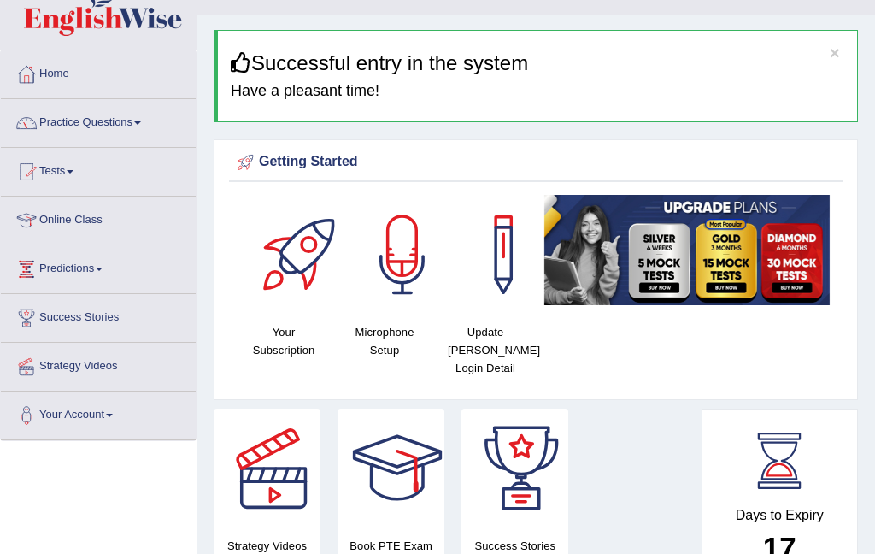
scroll to position [0, 0]
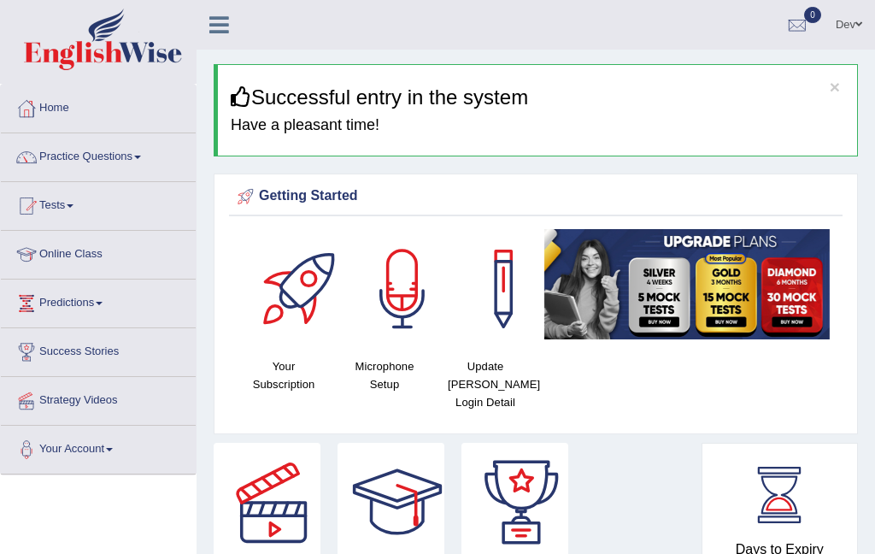
click at [59, 205] on link "Tests" at bounding box center [98, 203] width 195 height 43
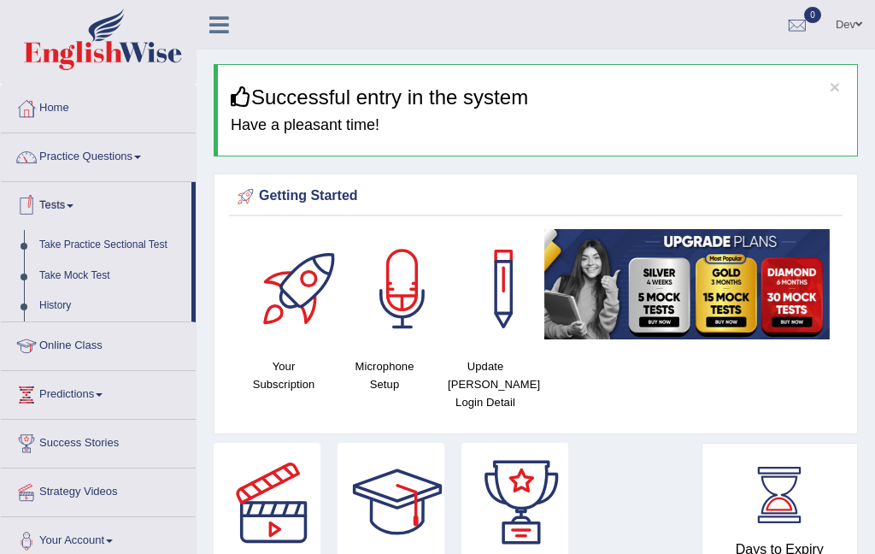
click at [127, 165] on div at bounding box center [437, 277] width 875 height 554
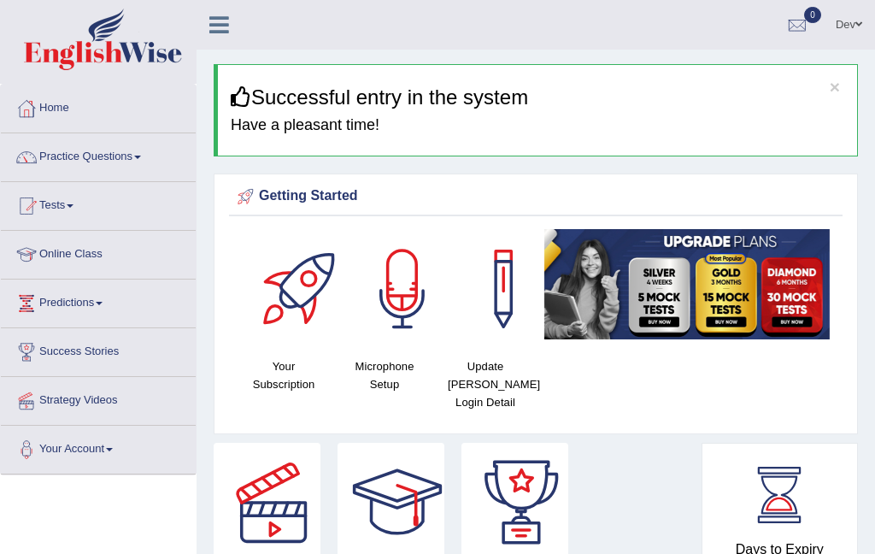
click at [141, 161] on link "Practice Questions" at bounding box center [98, 154] width 195 height 43
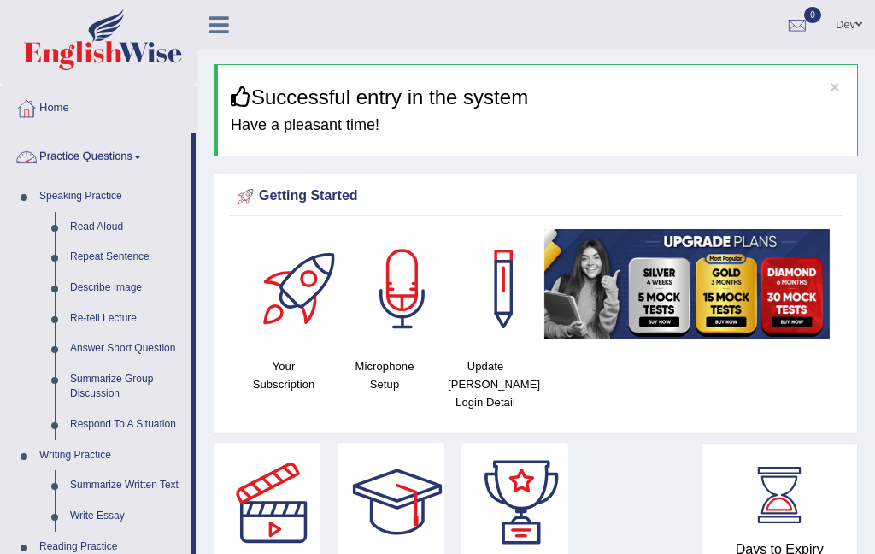
click at [103, 230] on div at bounding box center [437, 277] width 875 height 554
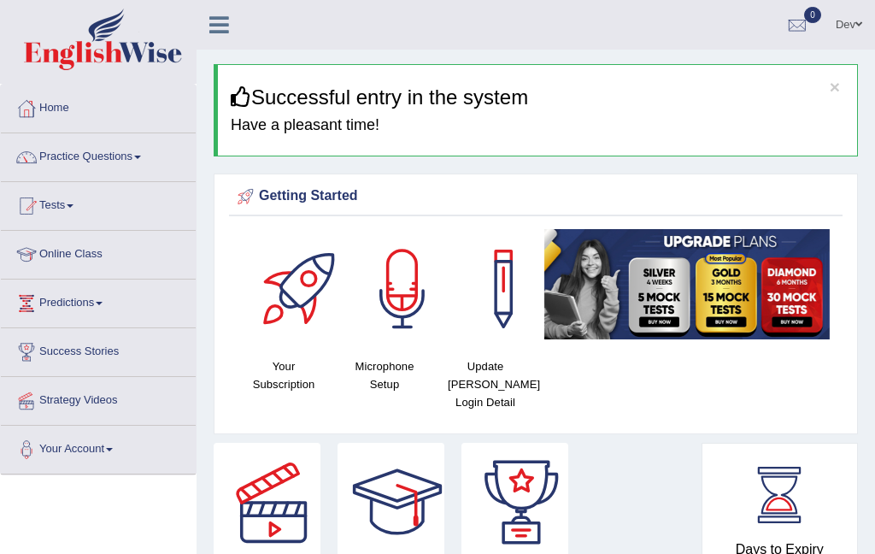
click at [140, 164] on link "Practice Questions" at bounding box center [98, 154] width 195 height 43
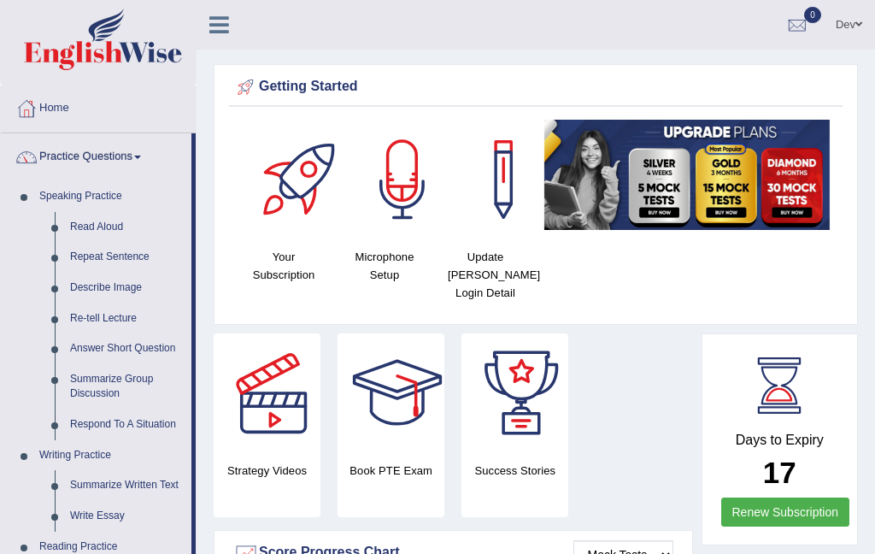
click at [91, 256] on div at bounding box center [437, 277] width 875 height 554
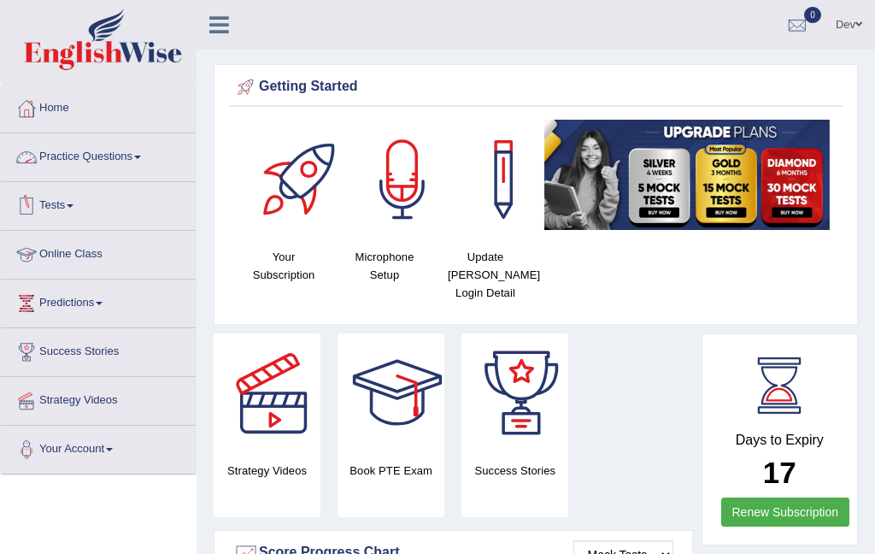
click at [98, 160] on link "Practice Questions" at bounding box center [98, 154] width 195 height 43
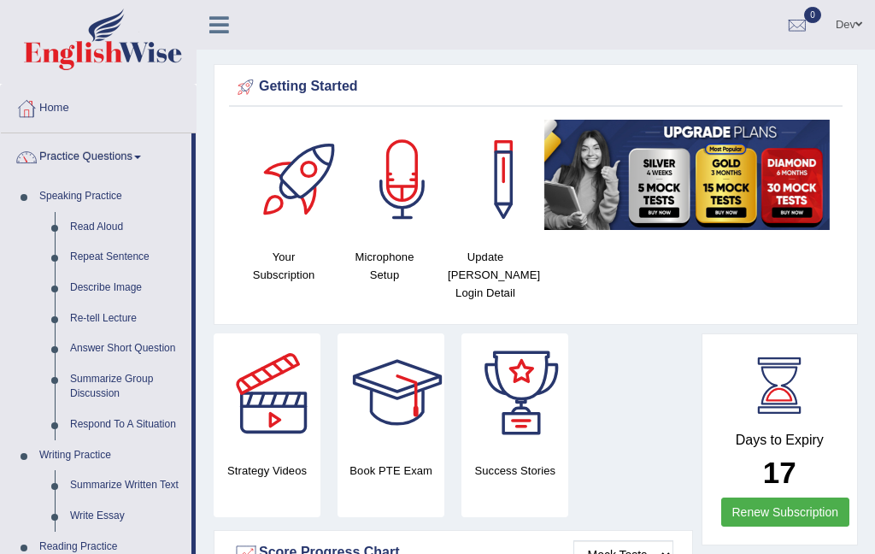
click at [270, 417] on div at bounding box center [437, 277] width 875 height 554
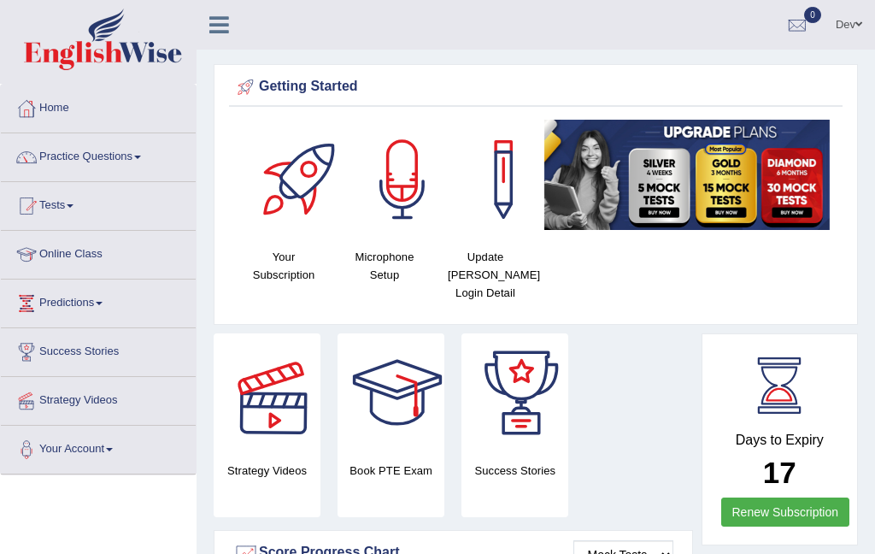
click at [262, 468] on h4 "Strategy Videos" at bounding box center [267, 471] width 107 height 18
click at [269, 417] on div at bounding box center [274, 393] width 120 height 120
click at [85, 403] on link "Strategy Videos" at bounding box center [98, 398] width 195 height 43
click at [104, 304] on link "Predictions" at bounding box center [98, 301] width 195 height 43
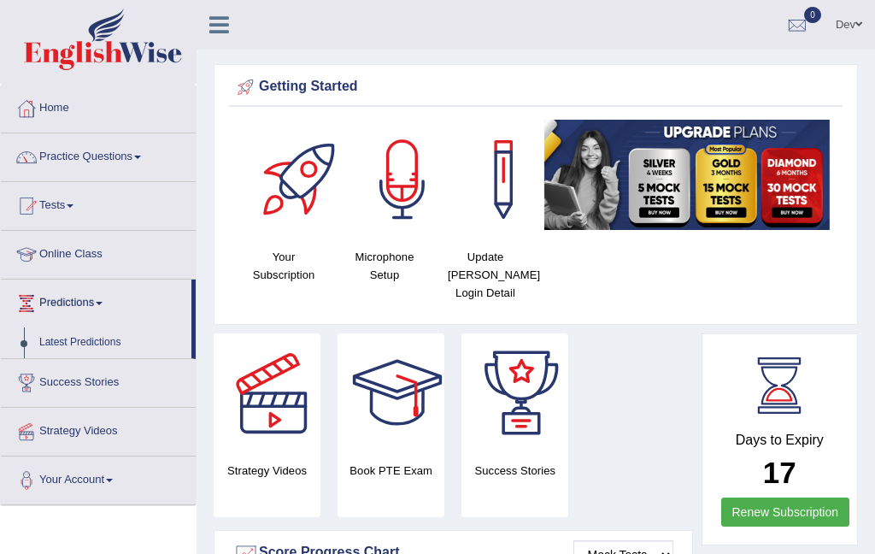
click at [78, 346] on div at bounding box center [437, 277] width 875 height 554
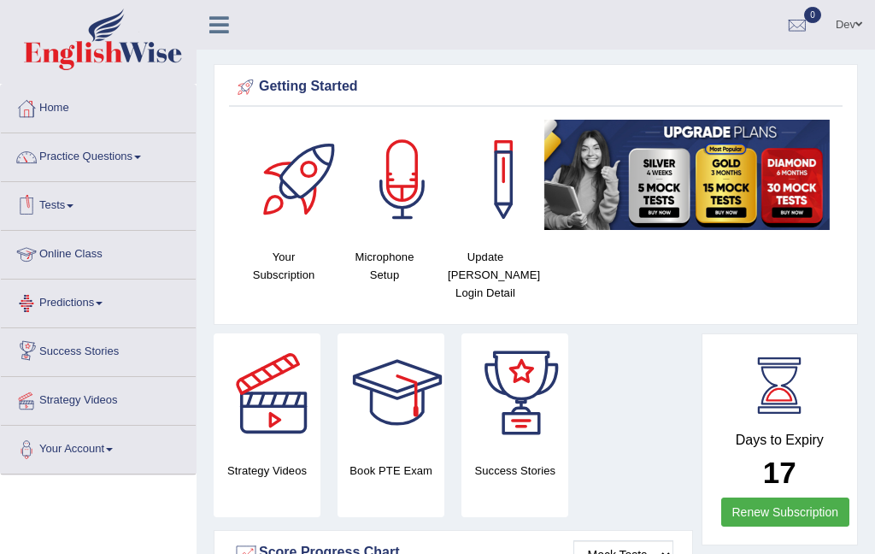
click at [71, 250] on link "Online Class" at bounding box center [98, 252] width 195 height 43
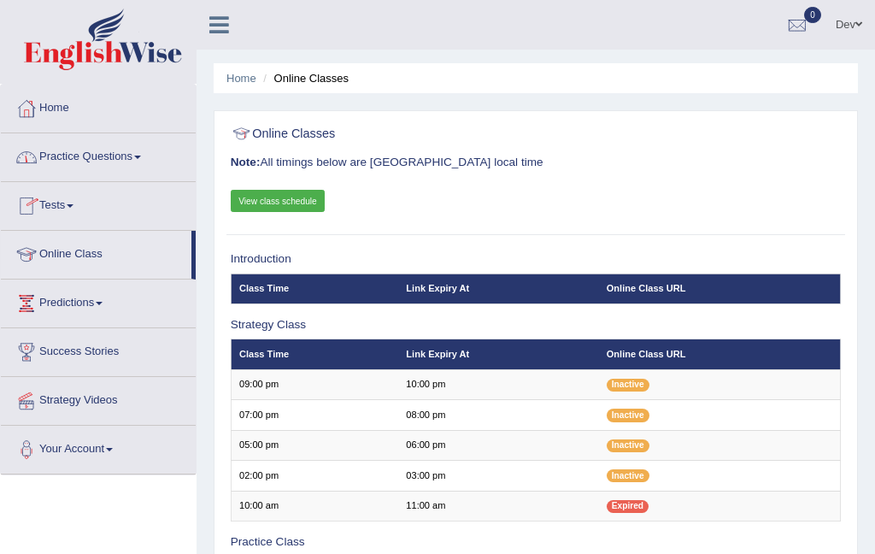
click at [109, 157] on link "Practice Questions" at bounding box center [98, 154] width 195 height 43
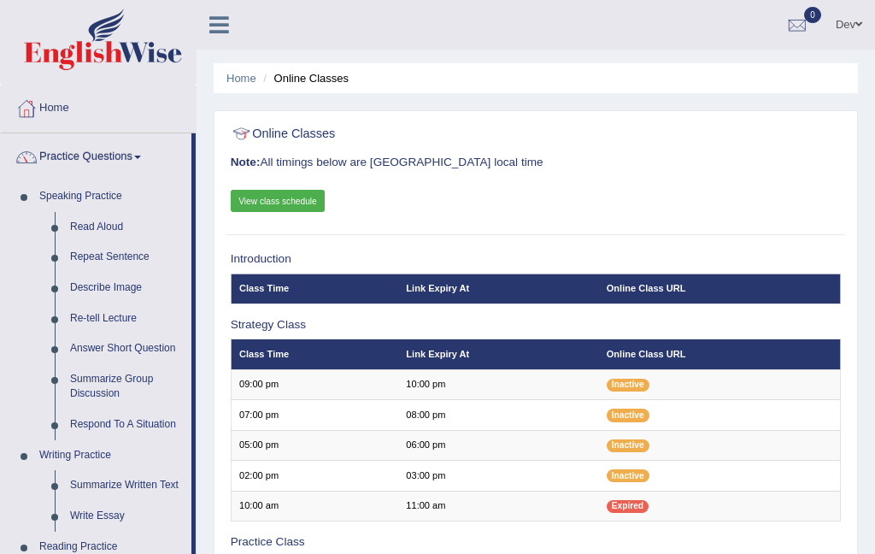
click at [101, 228] on div at bounding box center [437, 277] width 875 height 554
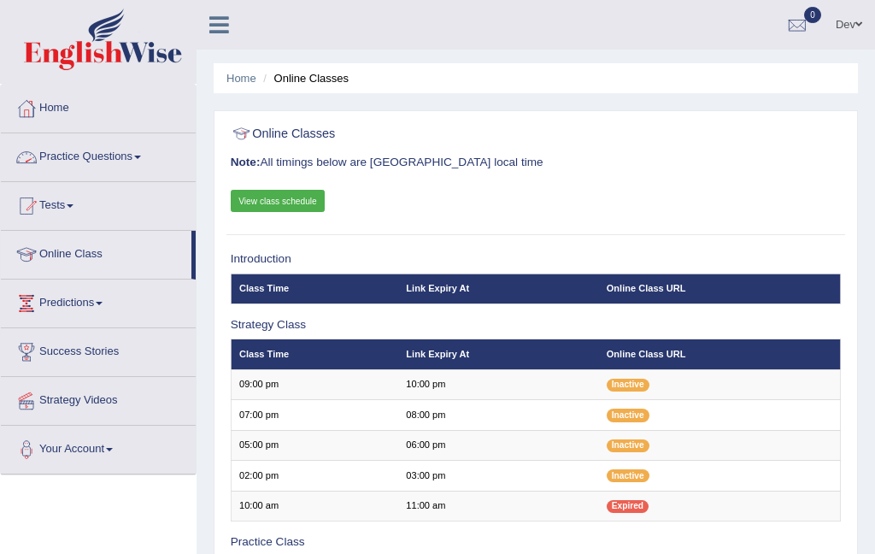
scroll to position [68, 0]
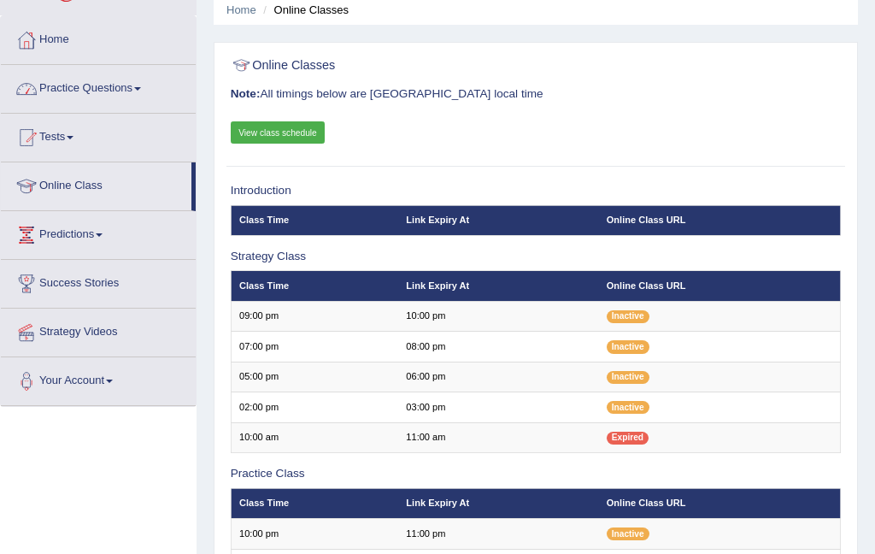
click at [93, 90] on link "Practice Questions" at bounding box center [98, 86] width 195 height 43
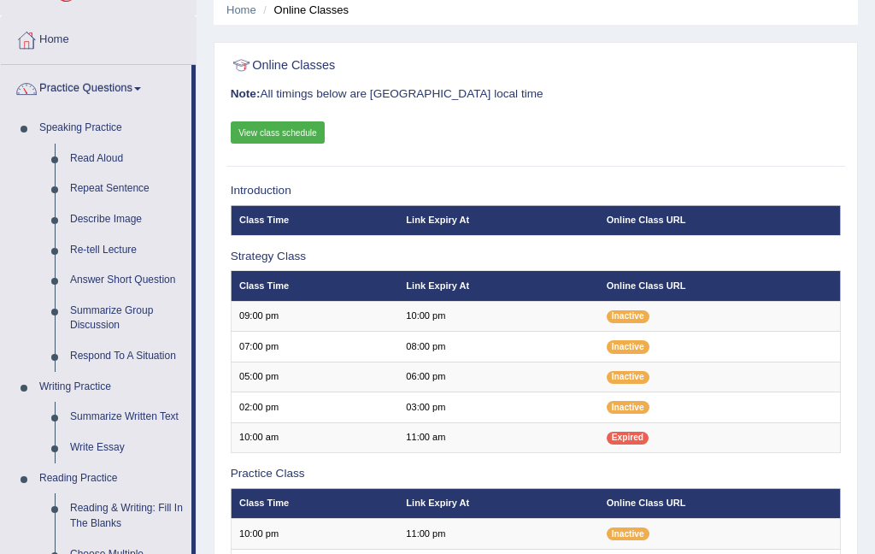
click at [112, 92] on div at bounding box center [437, 277] width 875 height 554
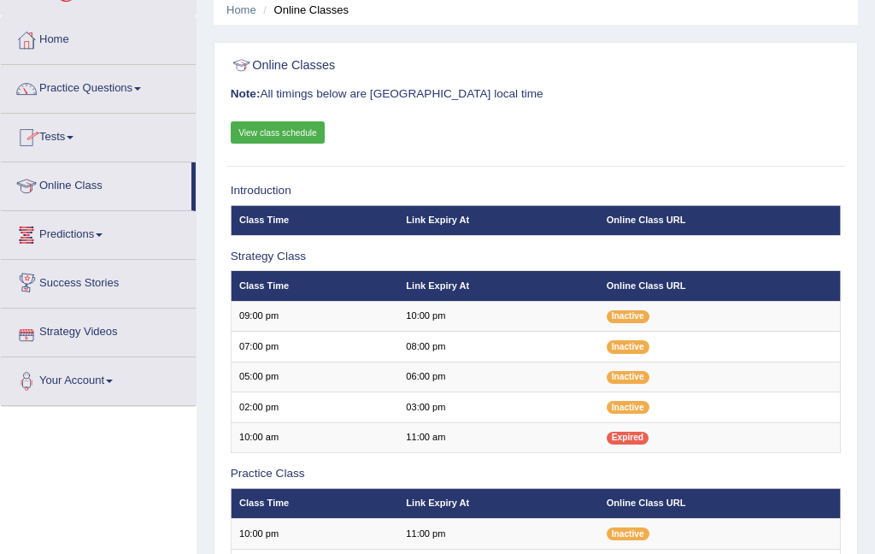
click at [81, 333] on link "Strategy Videos" at bounding box center [98, 330] width 195 height 43
click at [97, 335] on link "Strategy Videos" at bounding box center [98, 330] width 195 height 43
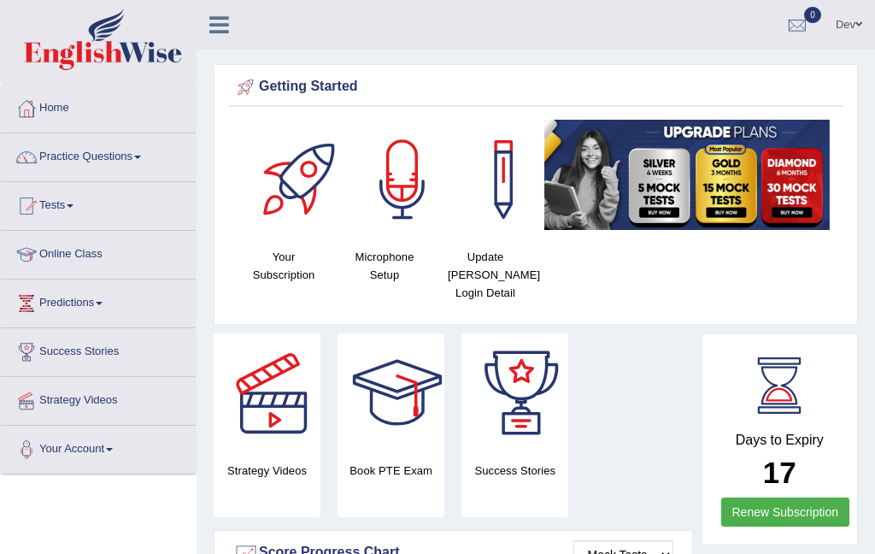
click at [215, 32] on icon at bounding box center [219, 25] width 20 height 22
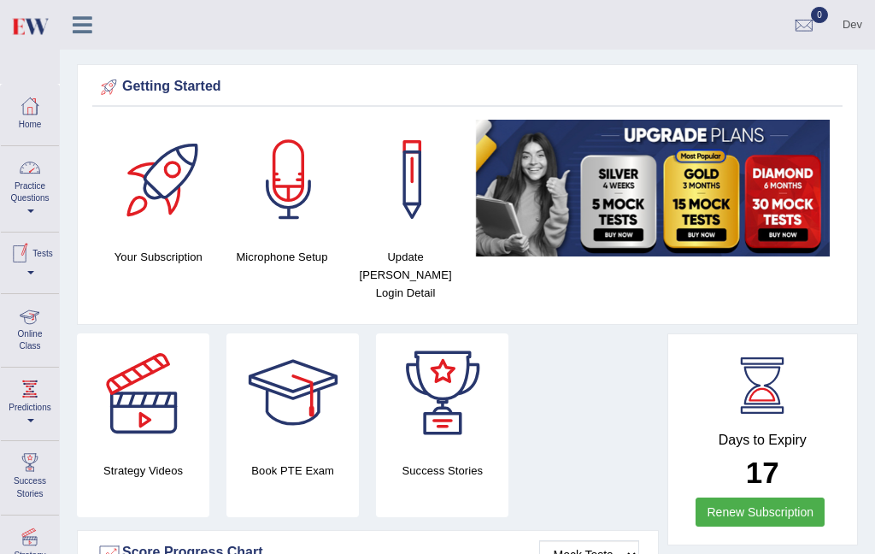
click at [30, 207] on link "Practice Questions" at bounding box center [30, 186] width 58 height 80
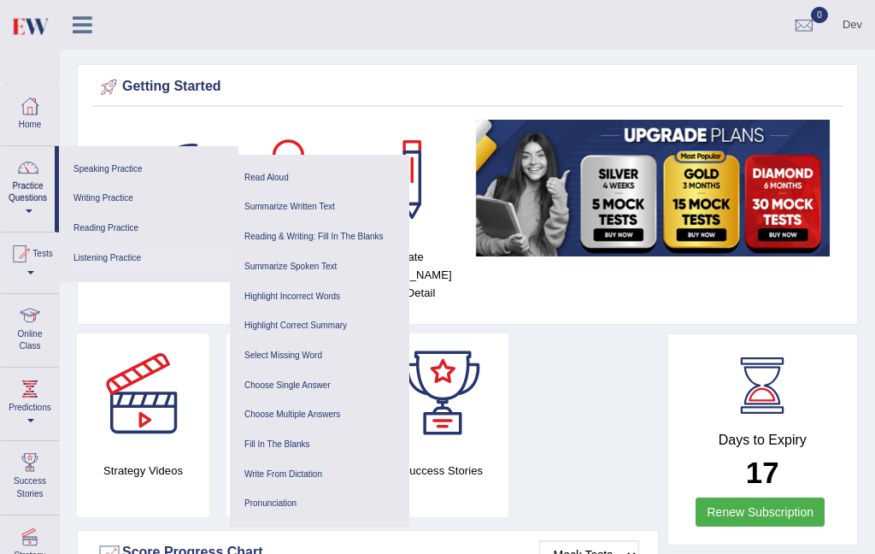
click at [127, 261] on link "Listening Practice" at bounding box center [149, 259] width 162 height 30
click at [313, 291] on link "Highlight Incorrect Words" at bounding box center [320, 297] width 162 height 30
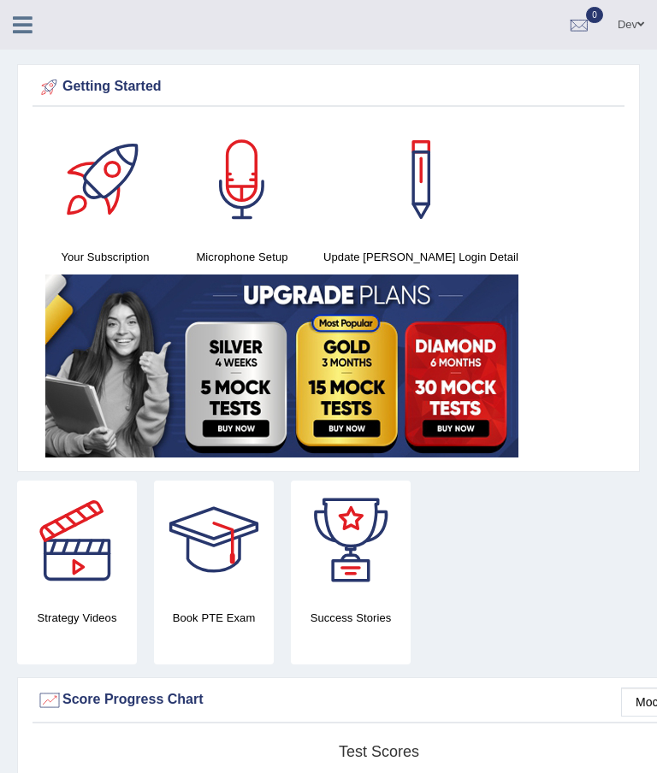
click at [20, 27] on icon at bounding box center [23, 25] width 20 height 22
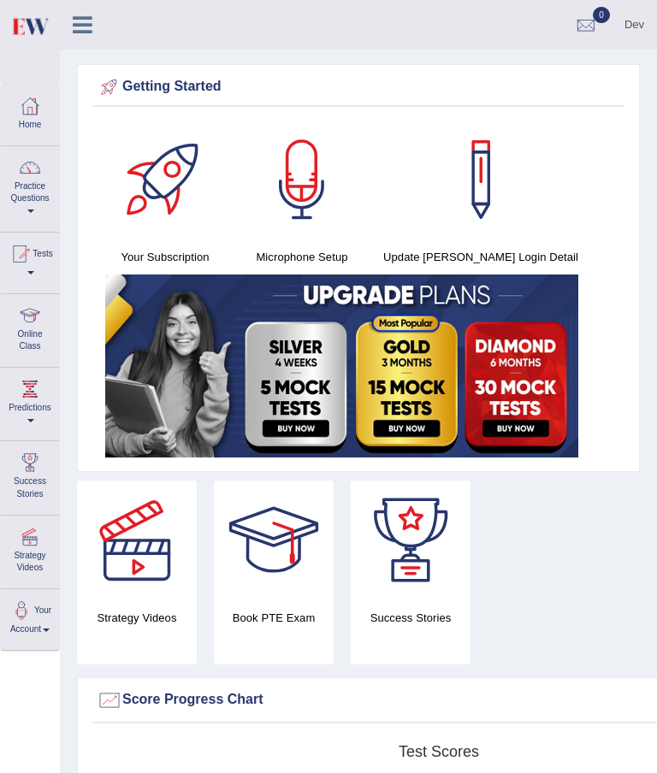
click at [32, 196] on link "Practice Questions" at bounding box center [30, 186] width 58 height 80
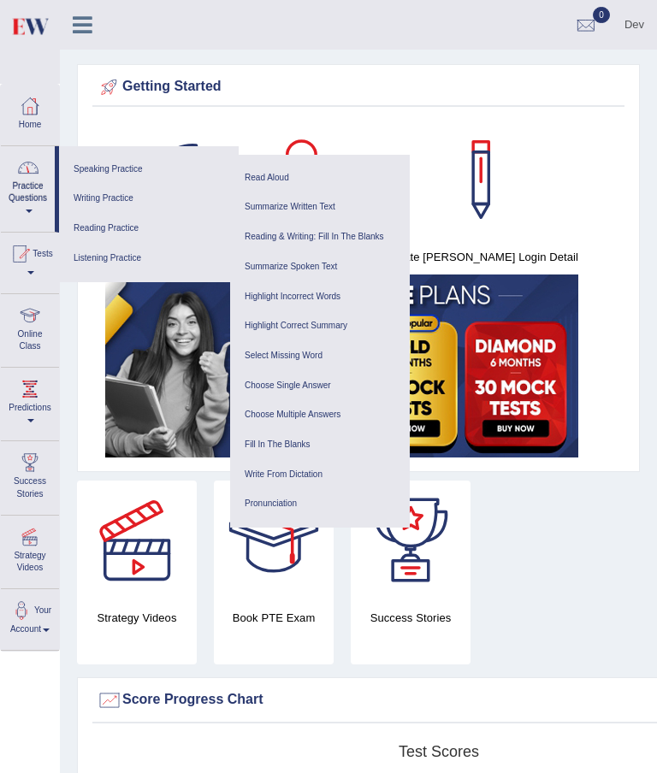
click at [114, 195] on link "Writing Practice" at bounding box center [149, 199] width 162 height 30
click at [271, 178] on link "Read Aloud" at bounding box center [320, 178] width 162 height 30
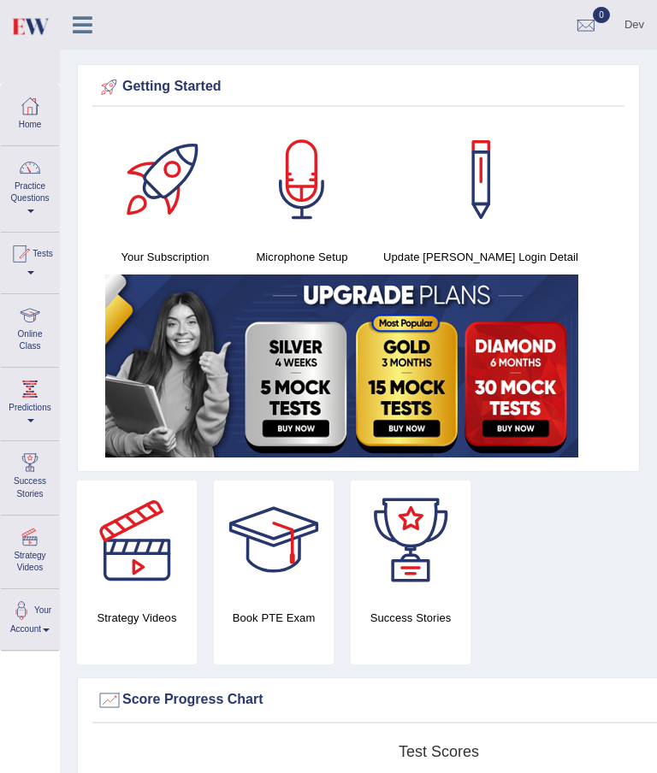
click at [27, 201] on link "Practice Questions" at bounding box center [30, 186] width 58 height 80
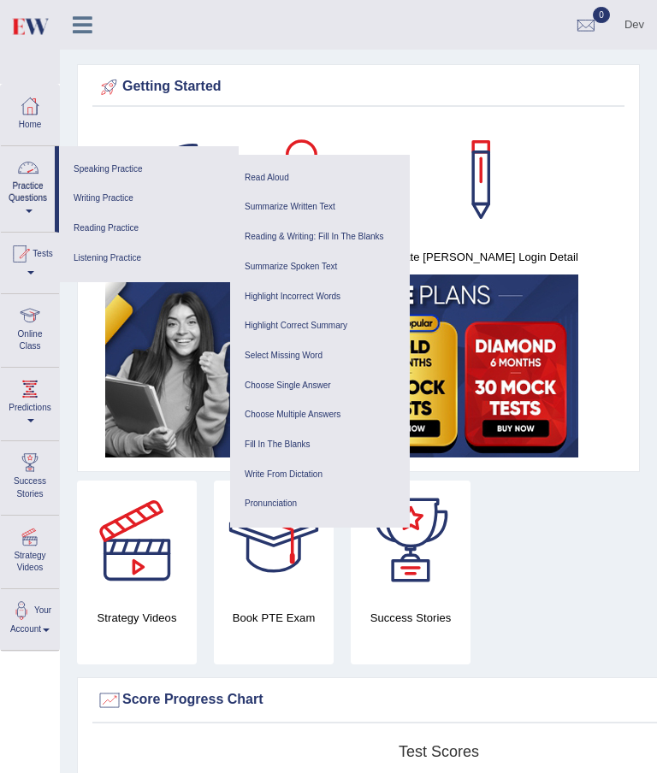
click at [127, 166] on link "Speaking Practice" at bounding box center [149, 170] width 162 height 30
click at [269, 177] on link "Read Aloud" at bounding box center [320, 178] width 162 height 30
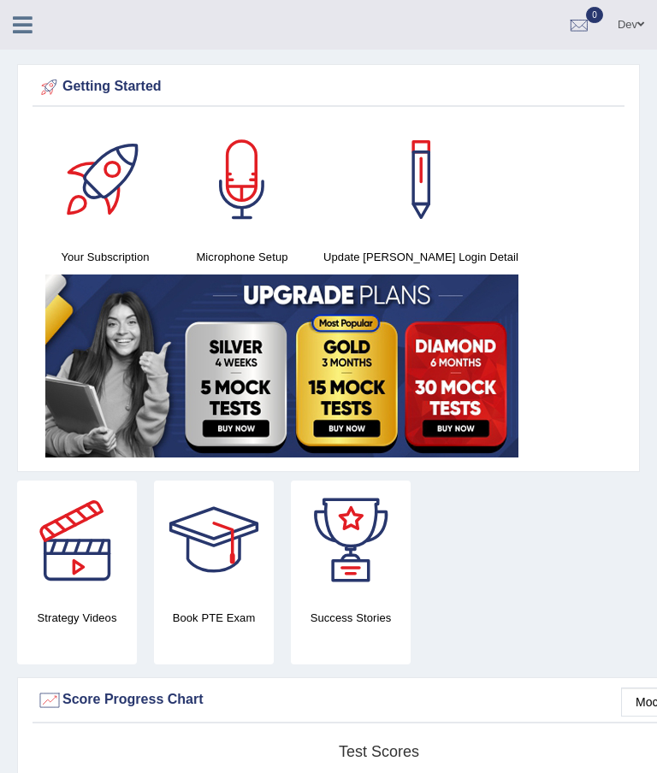
click at [12, 34] on link at bounding box center [22, 23] width 45 height 26
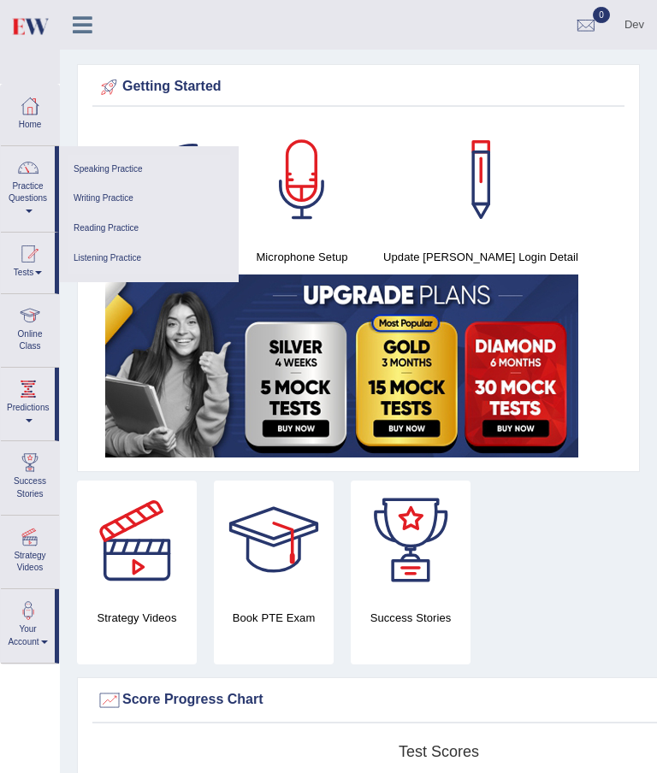
click at [30, 633] on link "Your Account" at bounding box center [28, 623] width 54 height 68
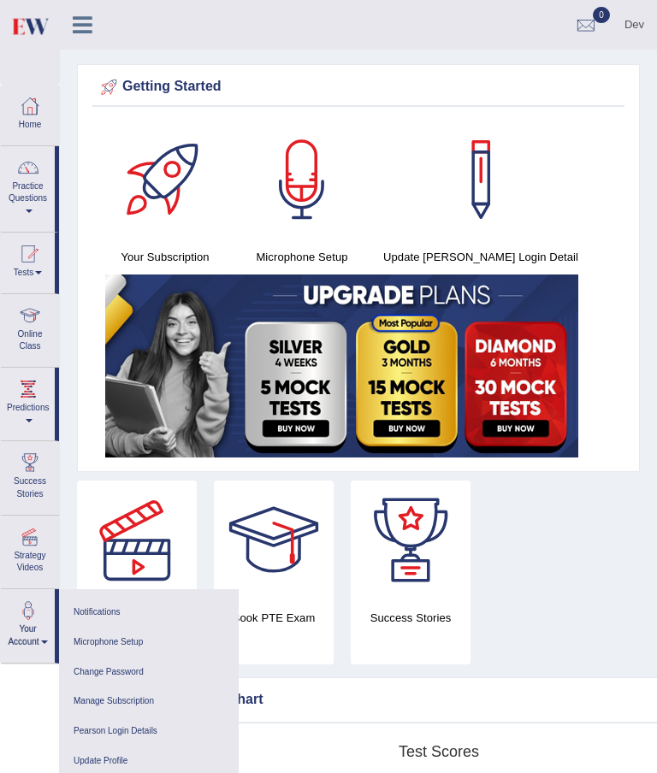
click at [28, 625] on div at bounding box center [328, 386] width 657 height 773
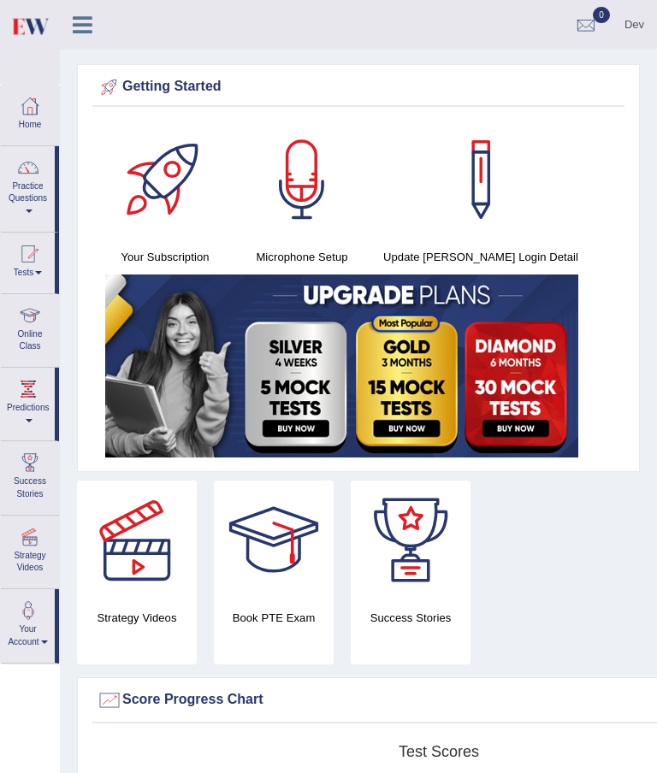
click at [23, 532] on div at bounding box center [30, 537] width 26 height 26
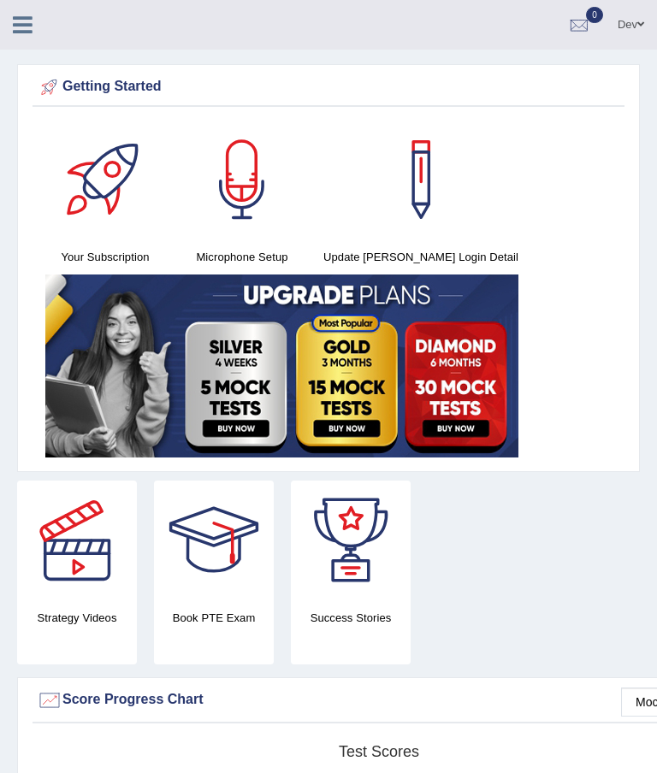
click at [628, 28] on link "Dev" at bounding box center [630, 22] width 52 height 44
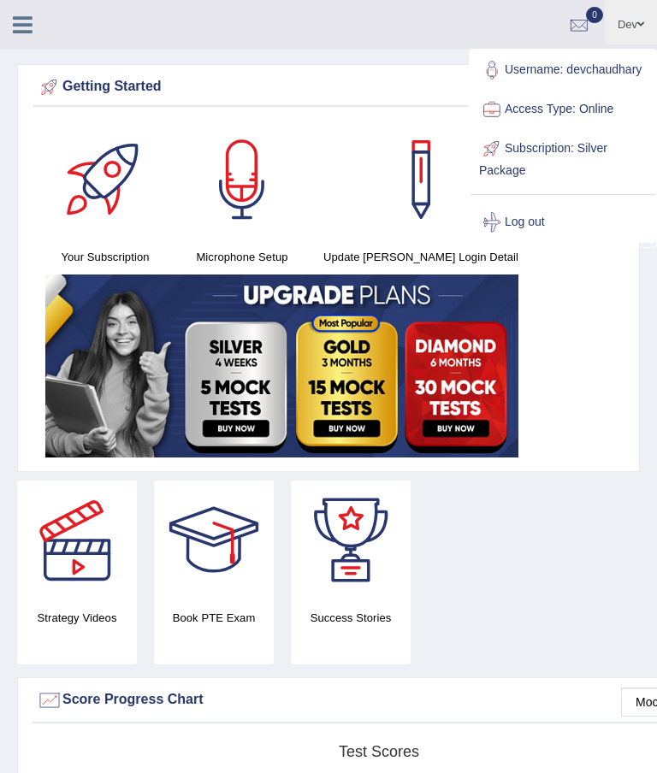
click at [385, 45] on ul "Dev Toggle navigation Username: devchaudhary Access Type: Online Subscription: …" at bounding box center [427, 24] width 460 height 49
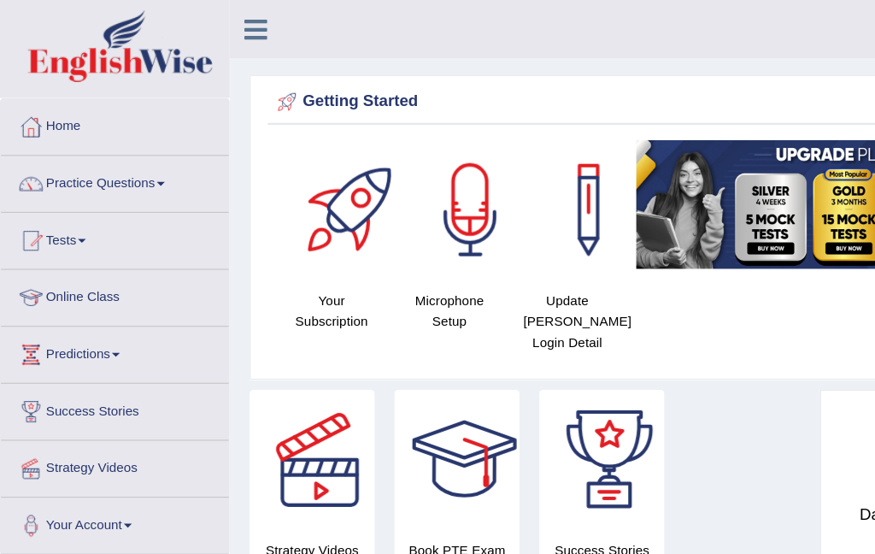
click at [19, 24] on span at bounding box center [102, 40] width 185 height 62
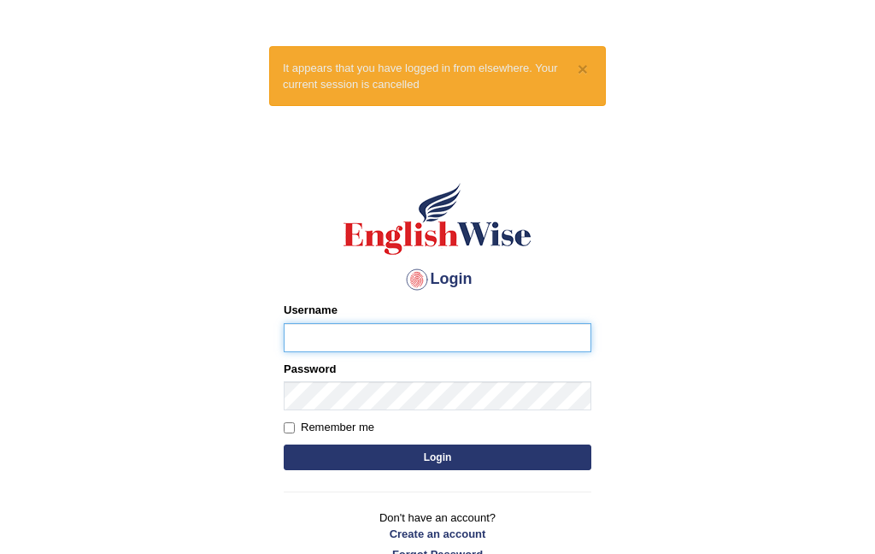
click at [309, 326] on input "Username" at bounding box center [438, 337] width 308 height 29
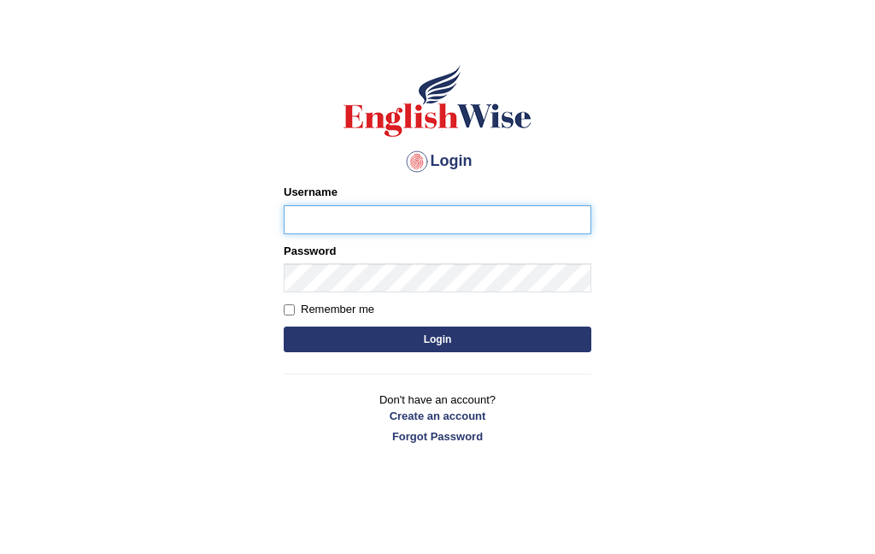
click at [316, 252] on input "Username" at bounding box center [438, 266] width 308 height 29
type input "Devchaudhary"
click at [298, 374] on button "Login" at bounding box center [438, 387] width 308 height 26
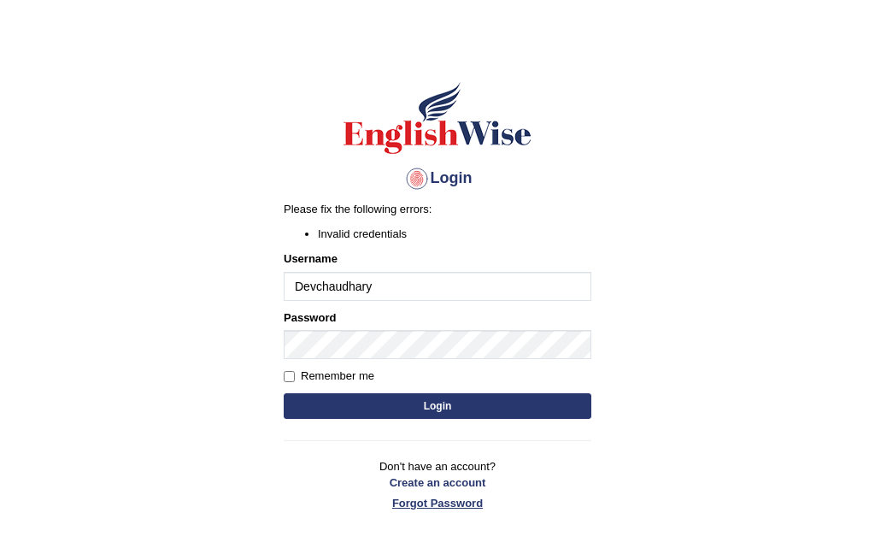
click at [408, 536] on link "Forgot Password" at bounding box center [438, 544] width 308 height 16
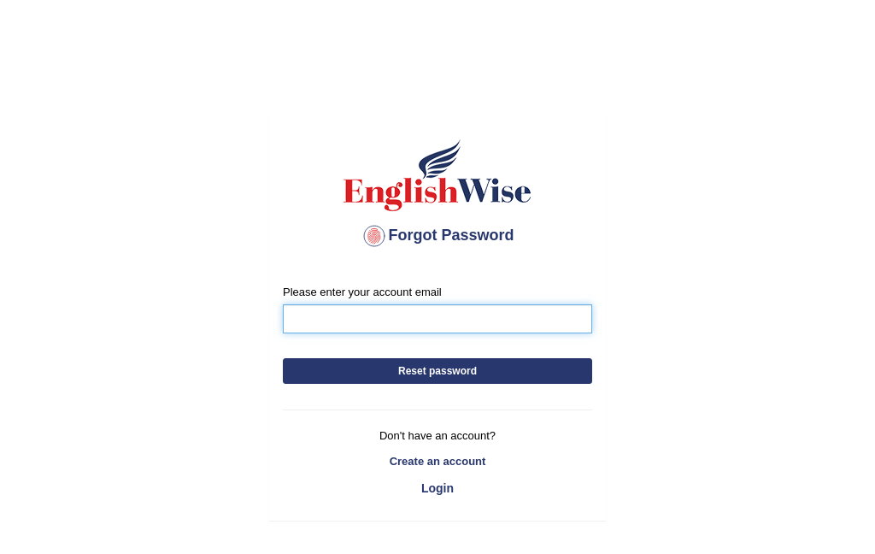
click at [320, 317] on input "Please enter your account email" at bounding box center [437, 318] width 309 height 29
type input "Devchaudhary152@gmail.com"
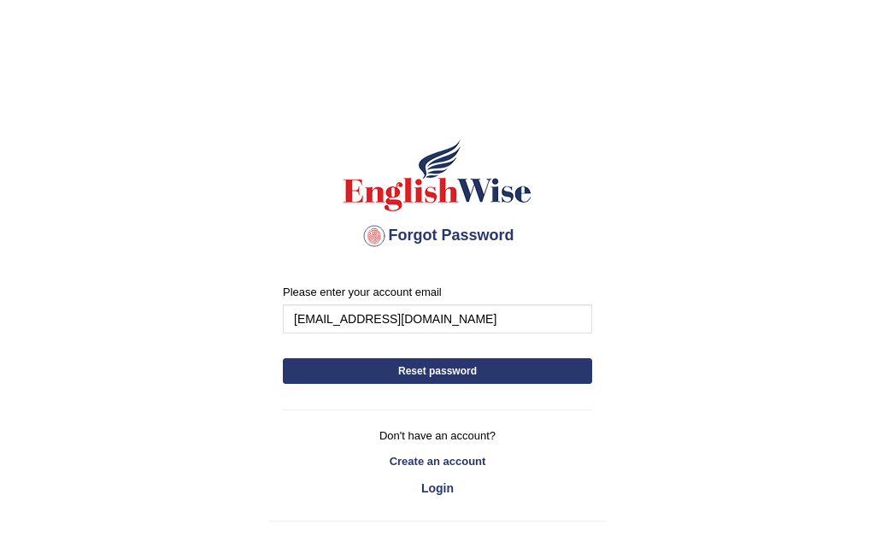
click at [305, 374] on button "Reset password" at bounding box center [437, 371] width 309 height 26
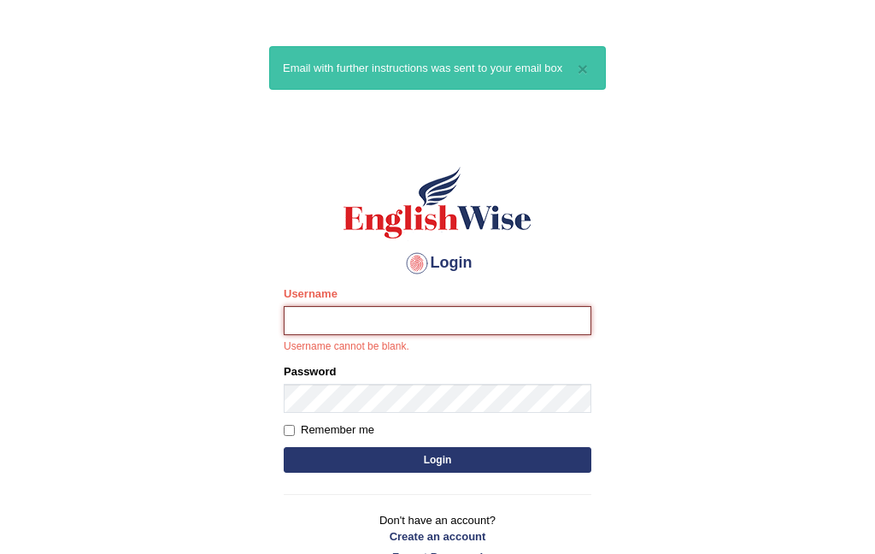
click at [357, 324] on input "Username" at bounding box center [438, 320] width 308 height 29
type input "Dev"
